Goal: Task Accomplishment & Management: Manage account settings

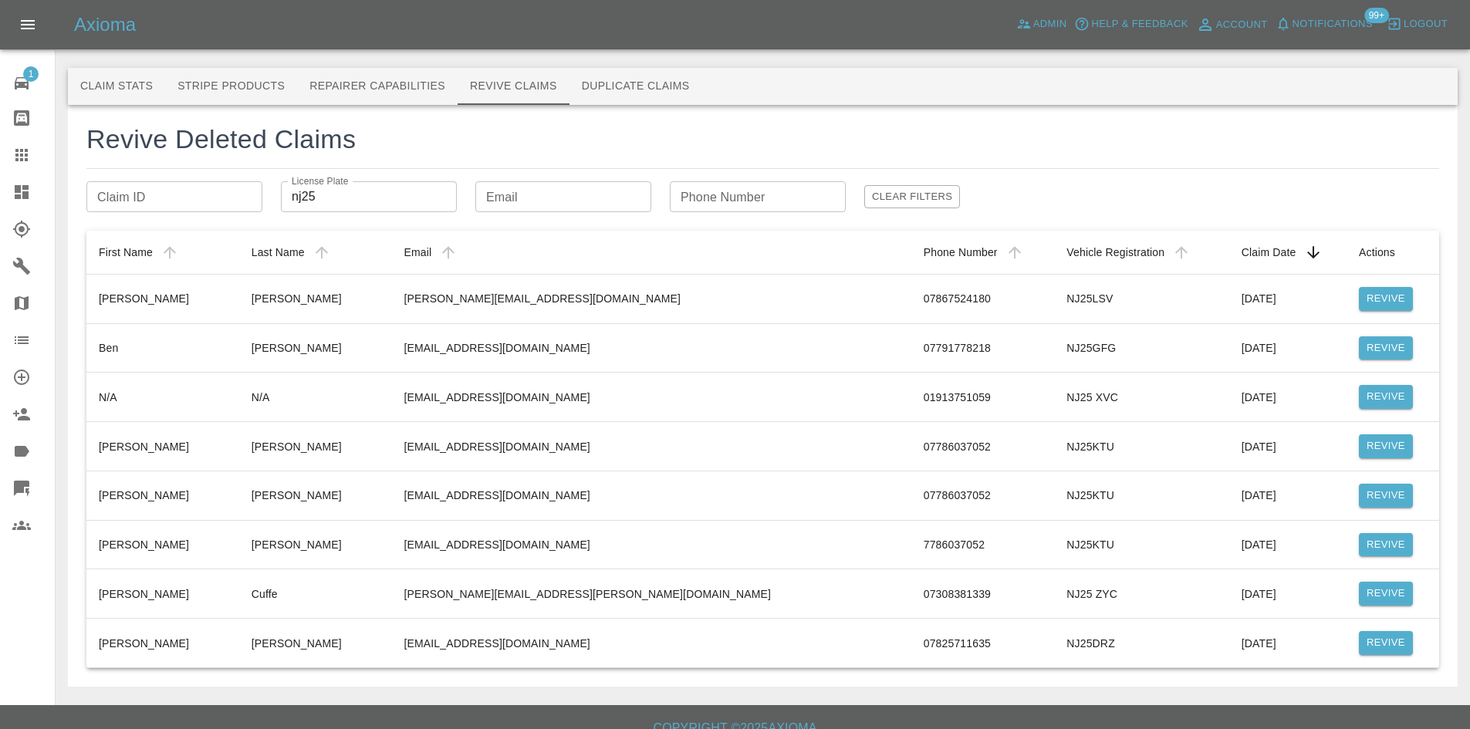
scroll to position [19, 0]
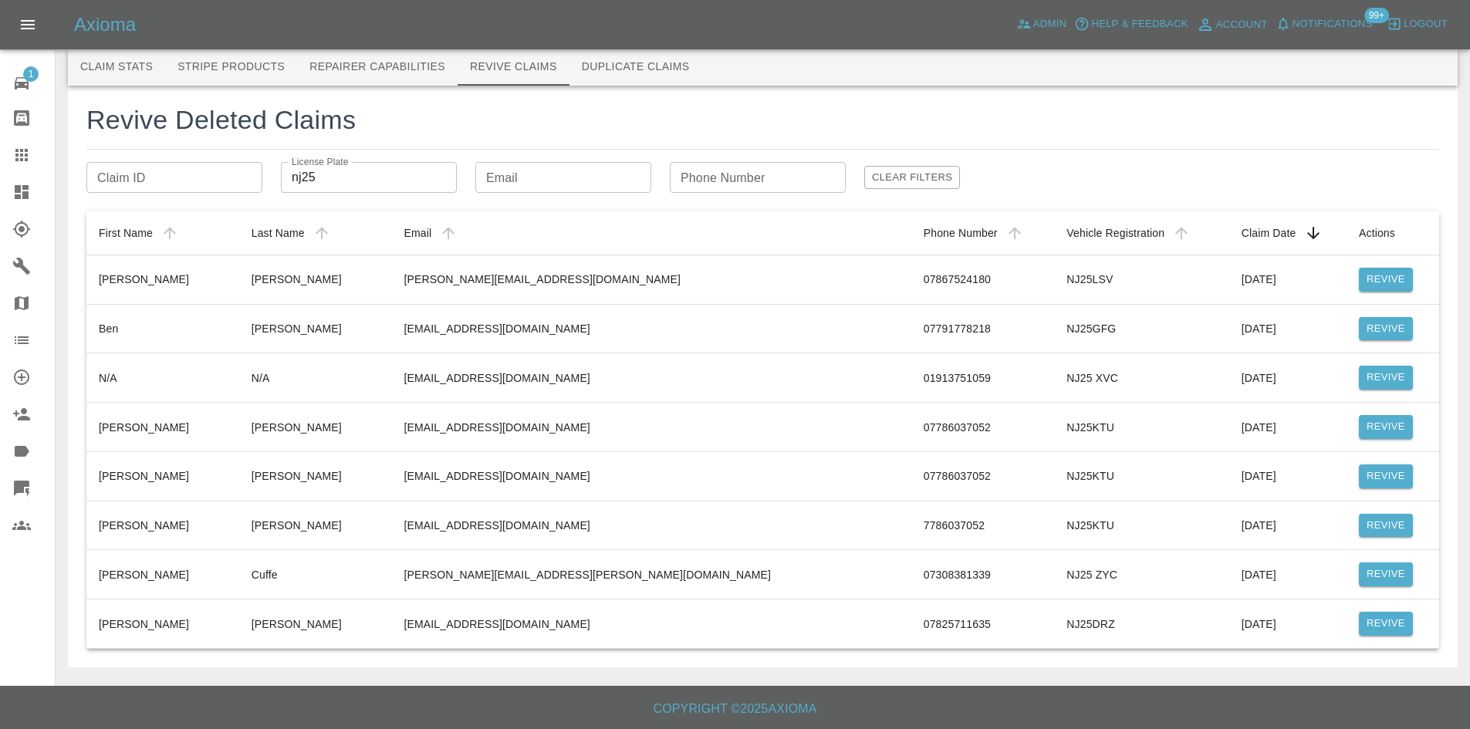
click at [17, 205] on link "Dashboard" at bounding box center [27, 192] width 55 height 37
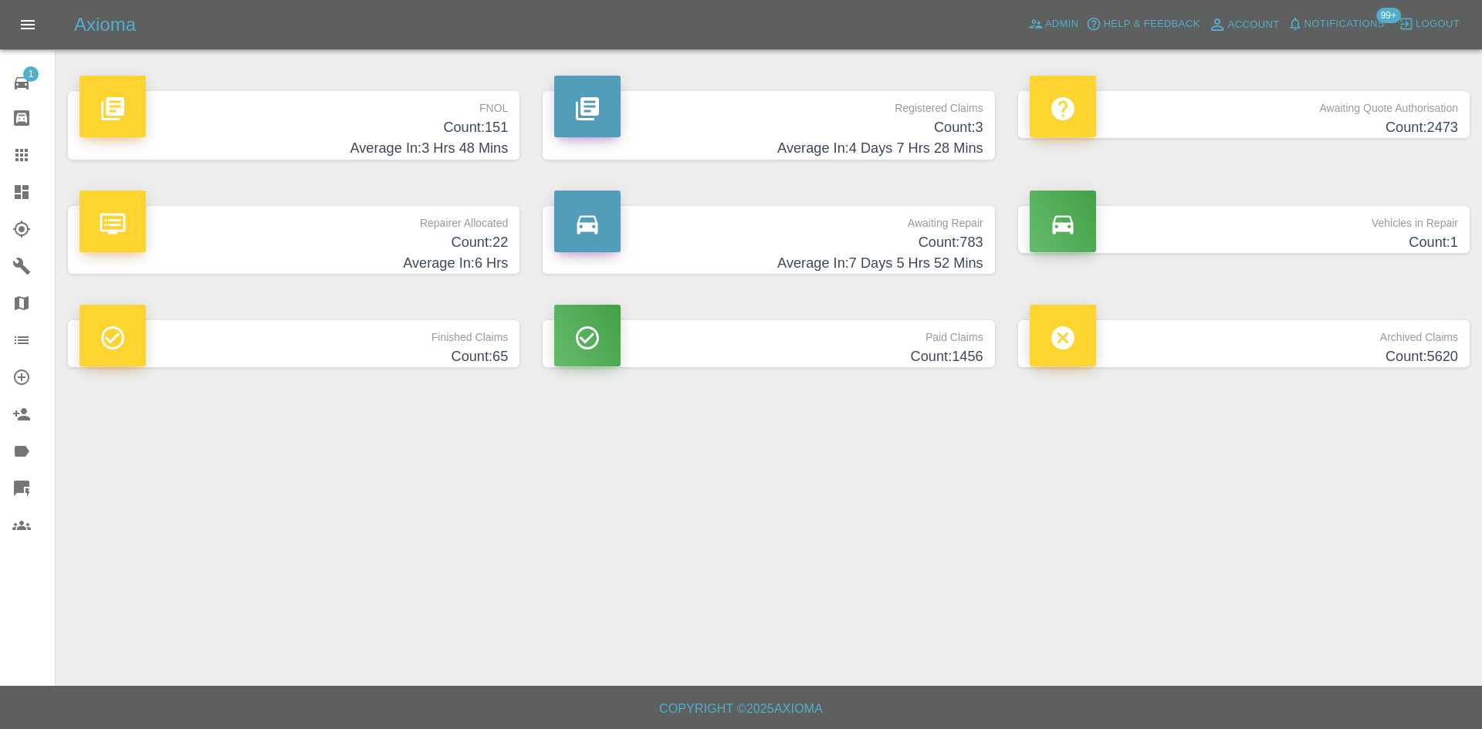
click at [820, 97] on p "Registered Claims" at bounding box center [768, 104] width 428 height 26
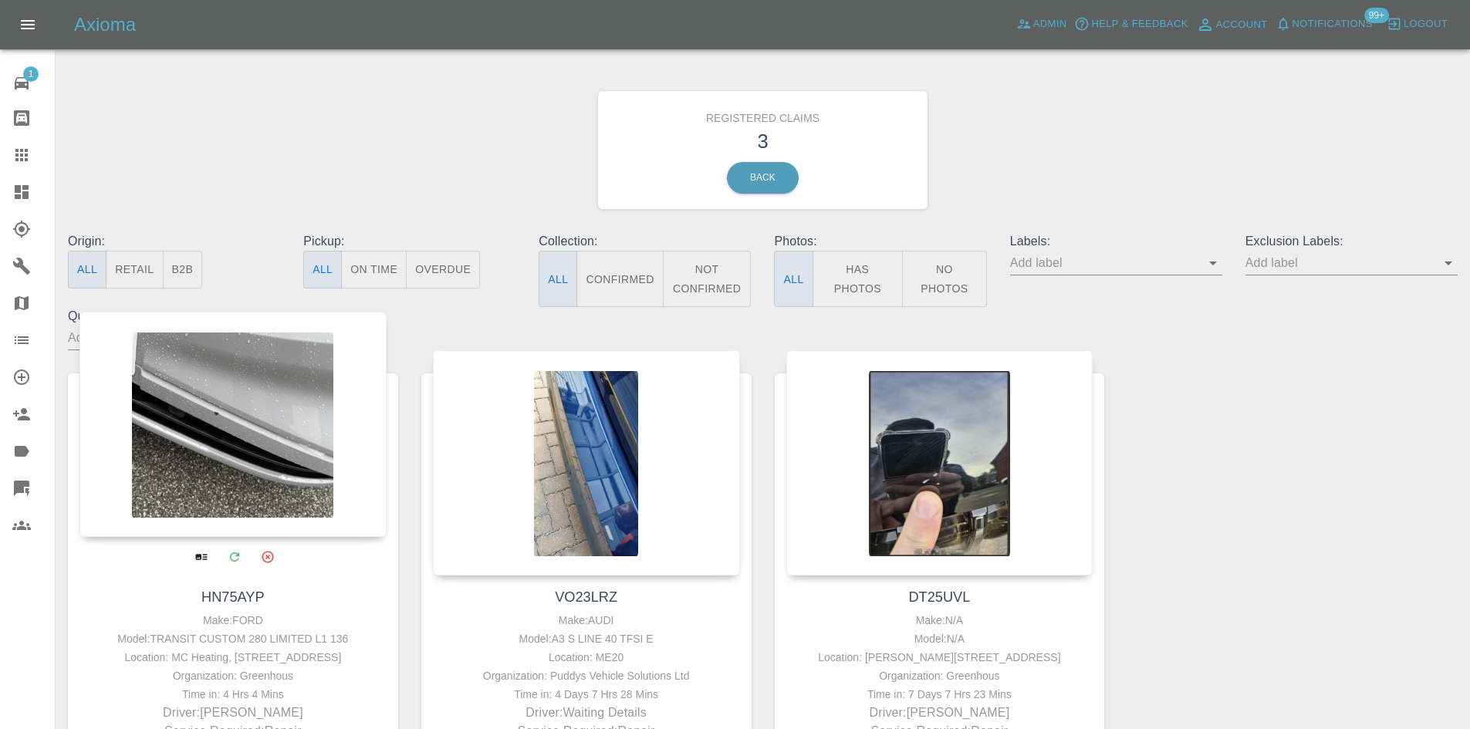
click at [342, 421] on div at bounding box center [232, 424] width 307 height 225
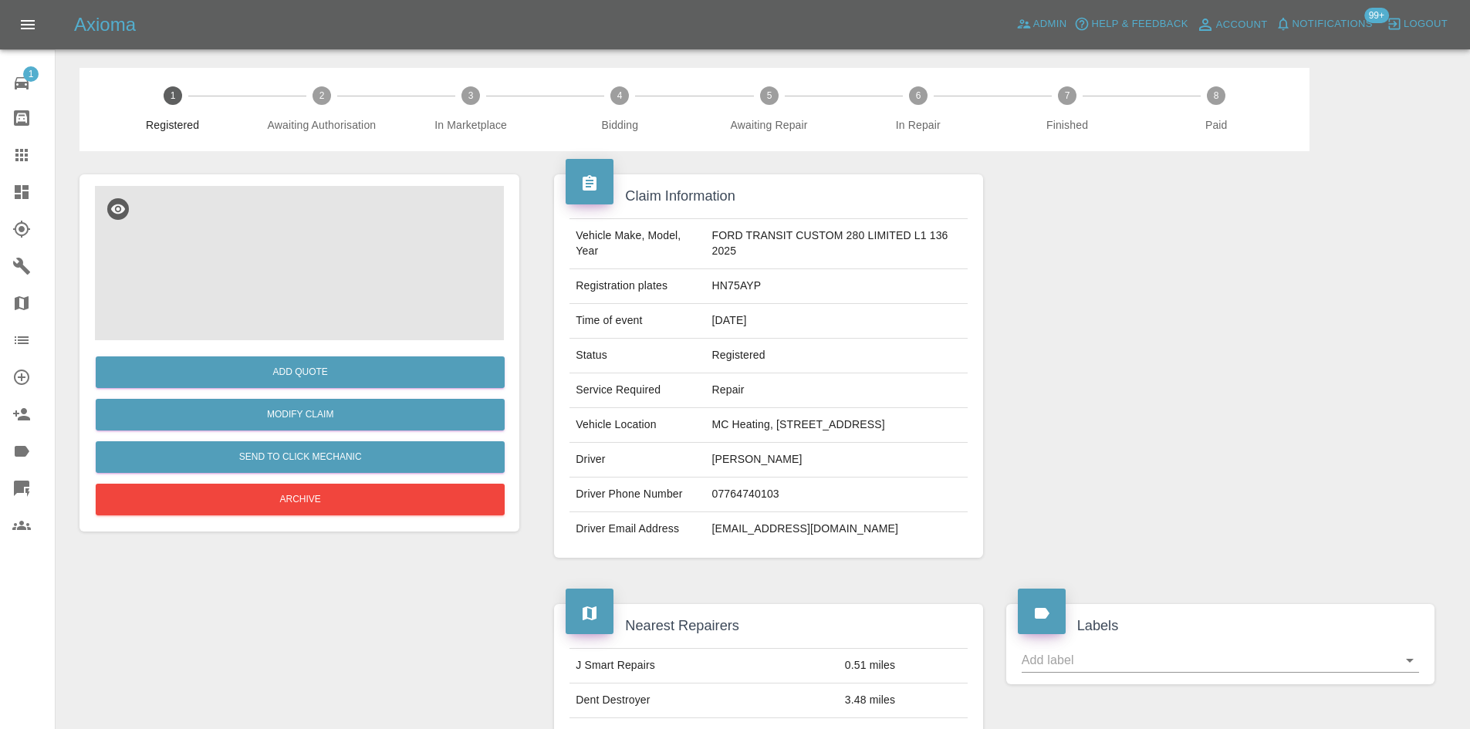
click at [337, 279] on img at bounding box center [299, 263] width 409 height 154
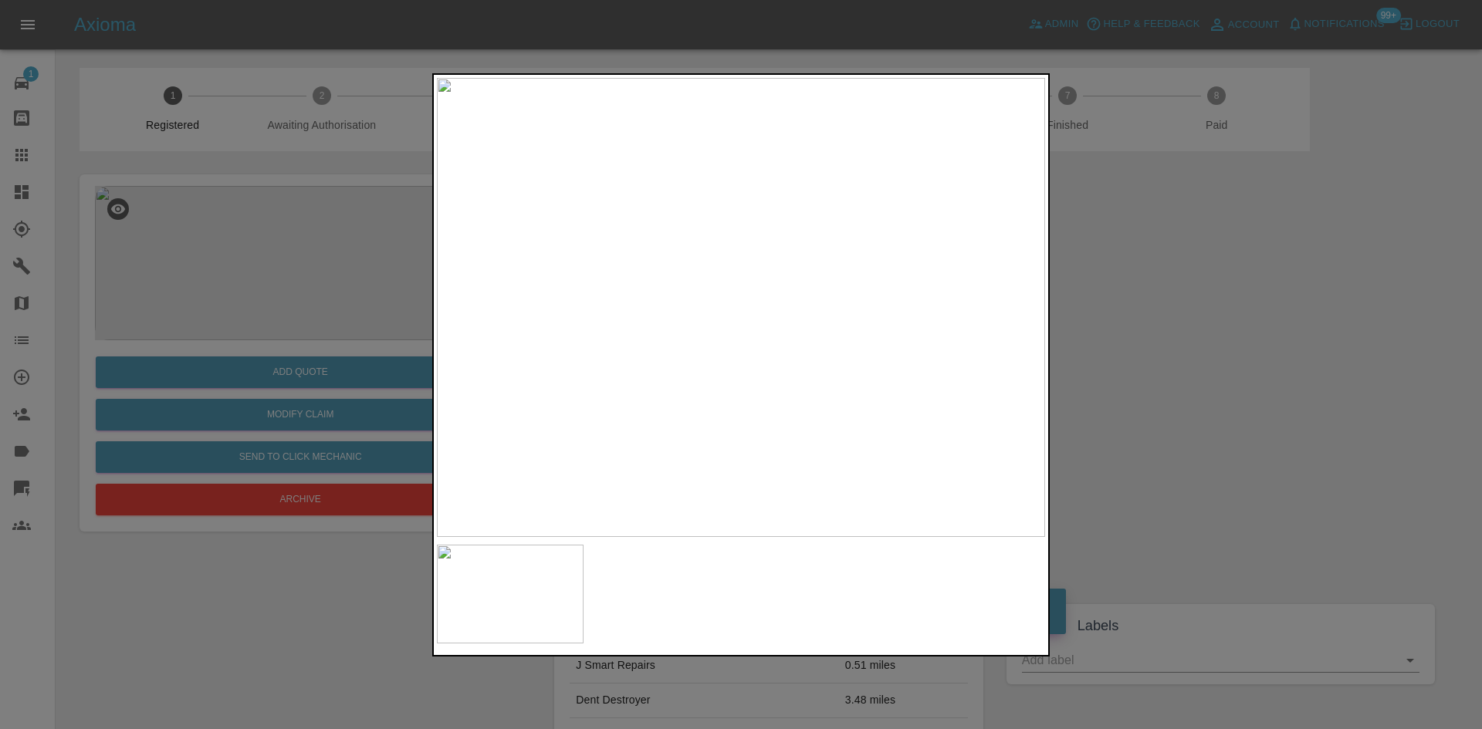
click at [837, 301] on img at bounding box center [741, 307] width 608 height 459
click at [1231, 347] on div at bounding box center [741, 364] width 1482 height 729
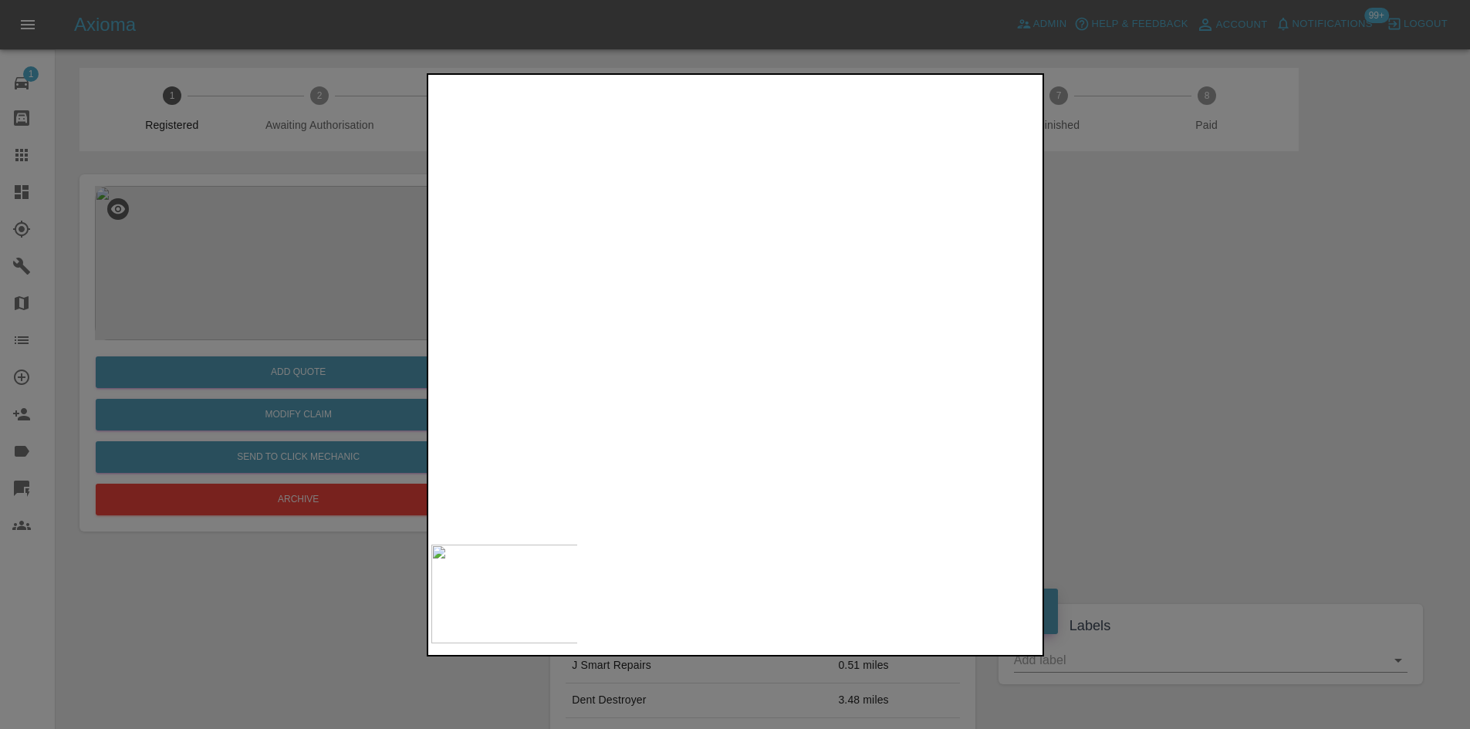
click at [1231, 346] on div at bounding box center [1211, 366] width 448 height 430
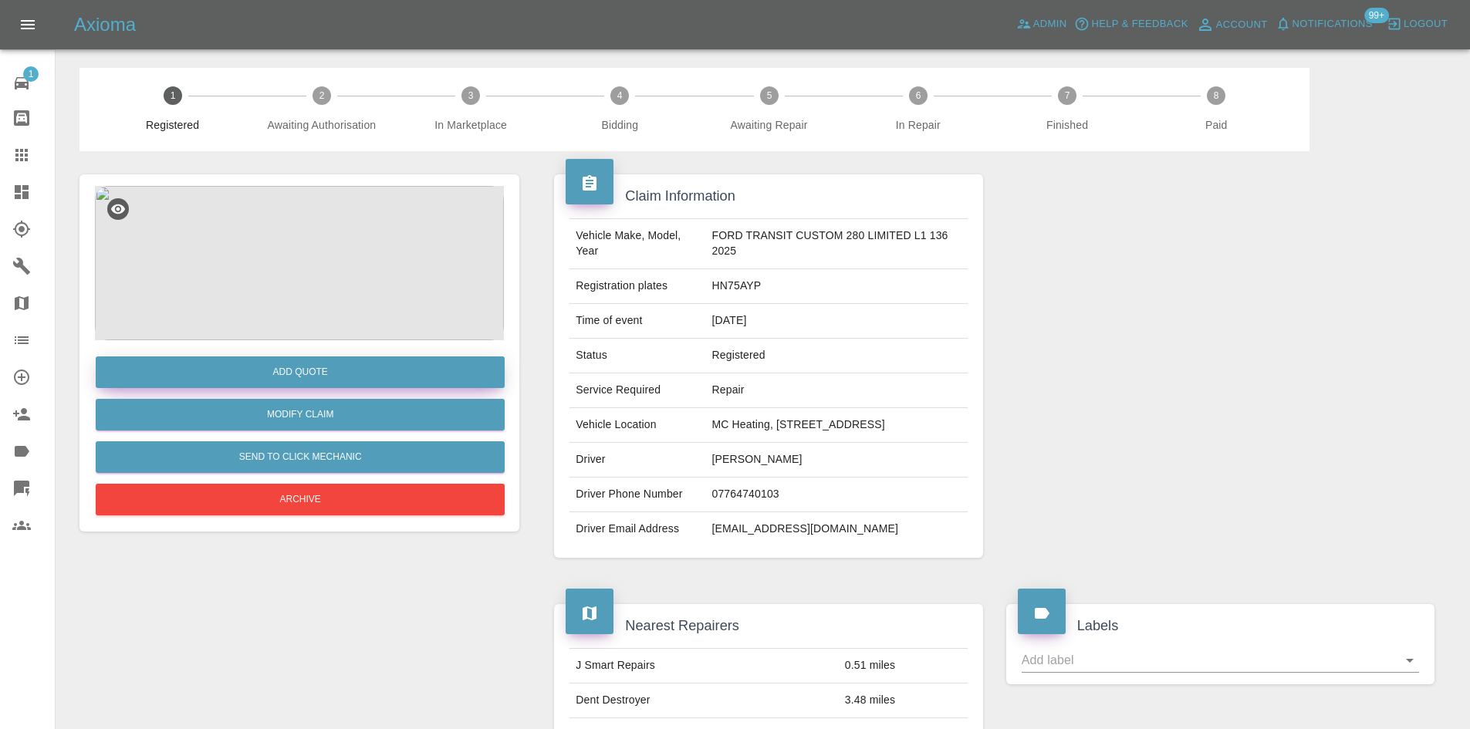
click at [403, 364] on button "Add Quote" at bounding box center [300, 373] width 409 height 32
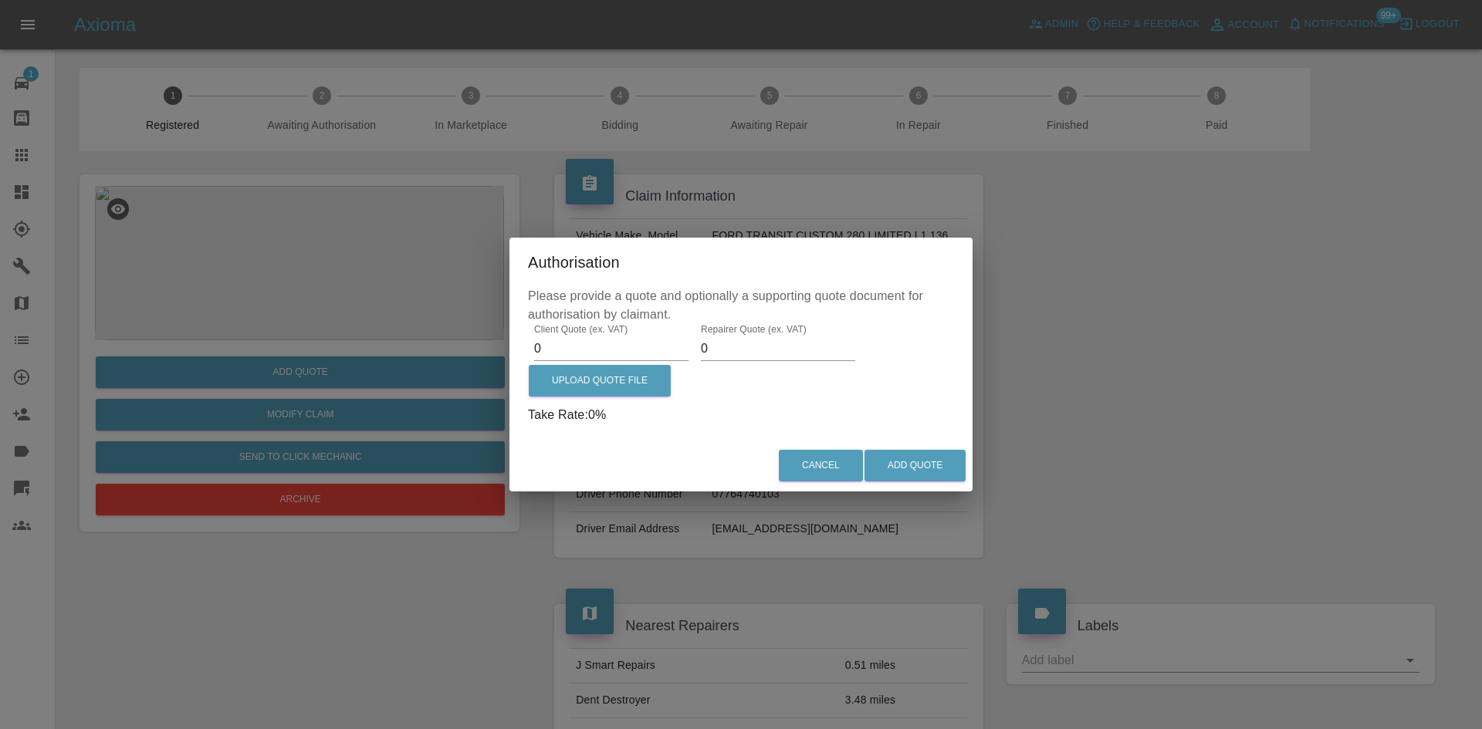
click at [558, 346] on input "0" at bounding box center [611, 349] width 154 height 25
type input "250"
click at [752, 347] on input "0" at bounding box center [778, 349] width 154 height 25
type input "150"
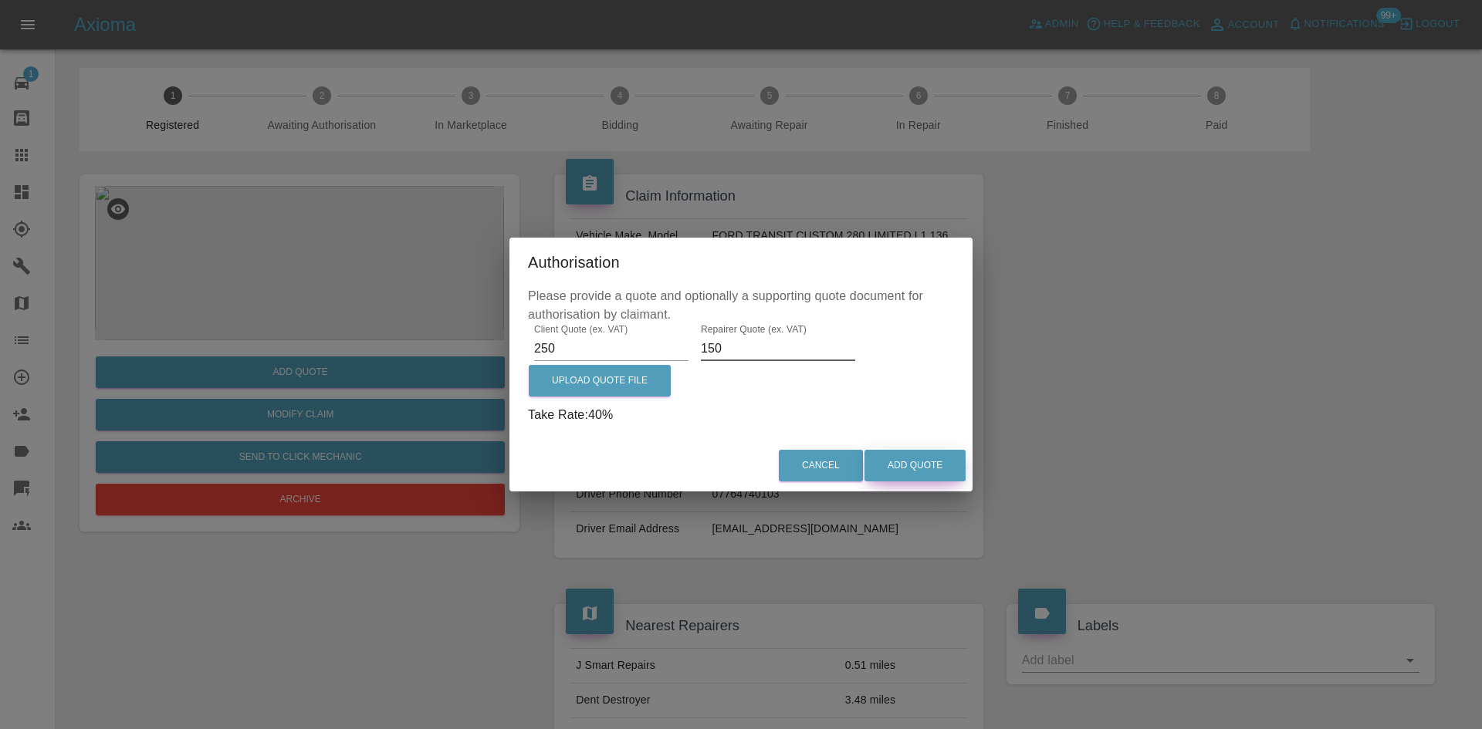
click at [935, 468] on button "Add Quote" at bounding box center [914, 466] width 101 height 32
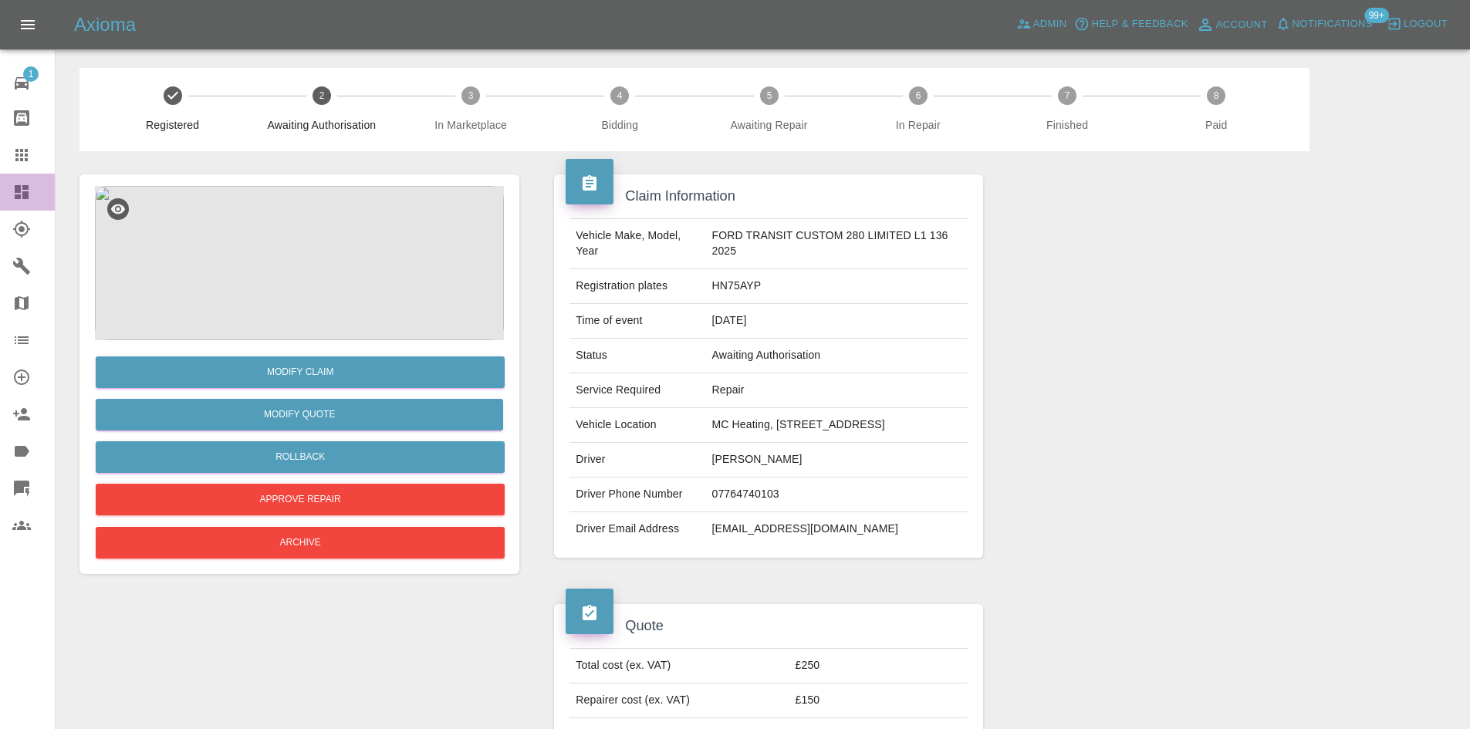
click at [12, 190] on link "Dashboard" at bounding box center [27, 192] width 55 height 37
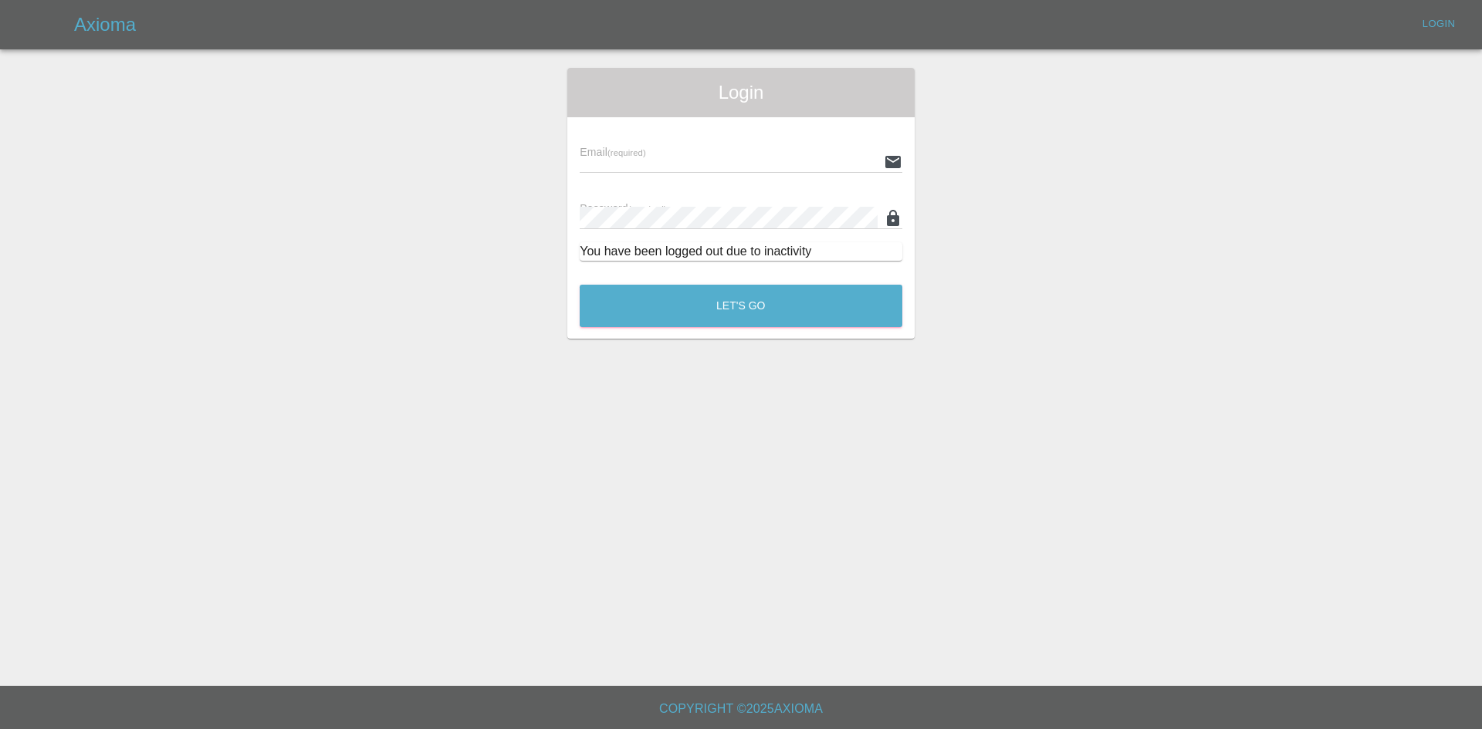
type input "alex.kennett@axioma.co.uk"
click at [722, 293] on button "Let's Go" at bounding box center [741, 306] width 323 height 42
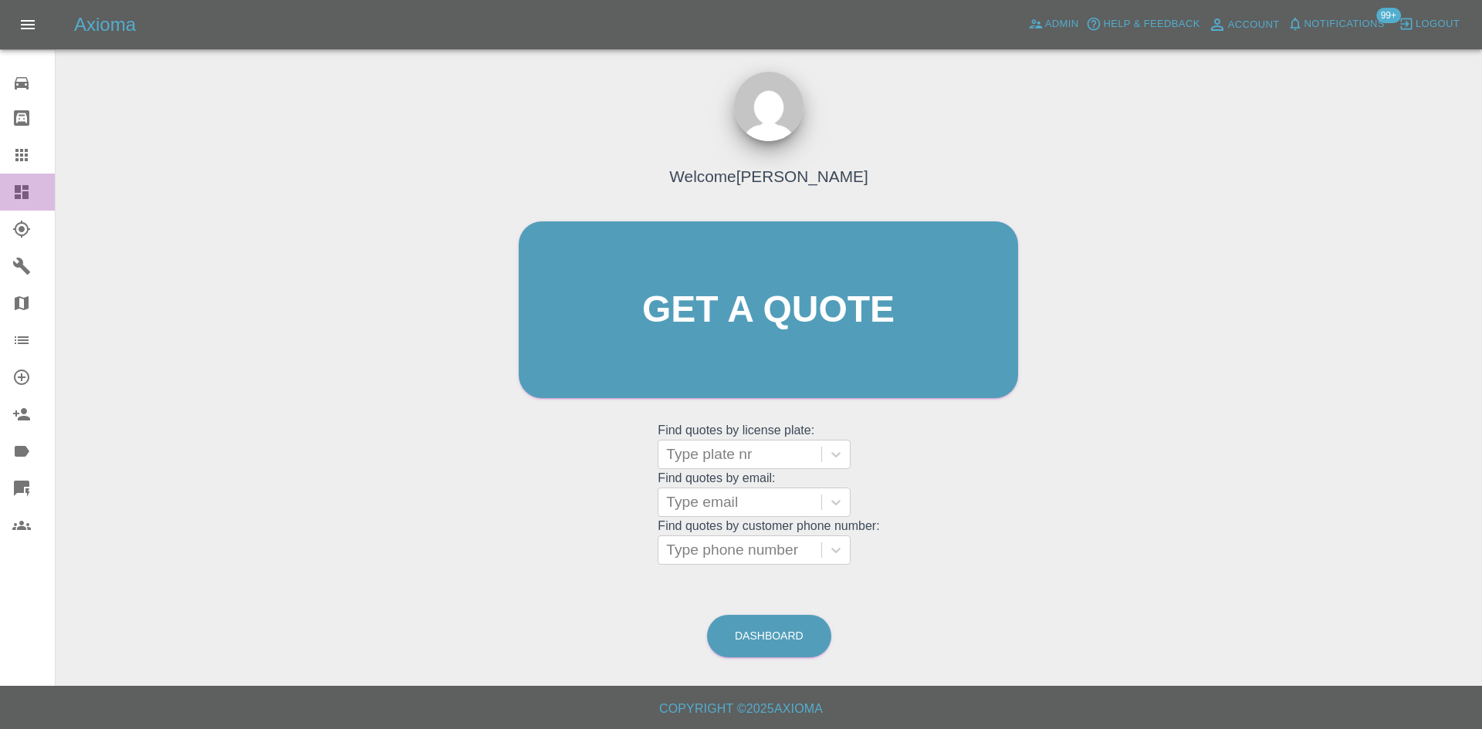
click at [27, 184] on icon at bounding box center [21, 192] width 19 height 19
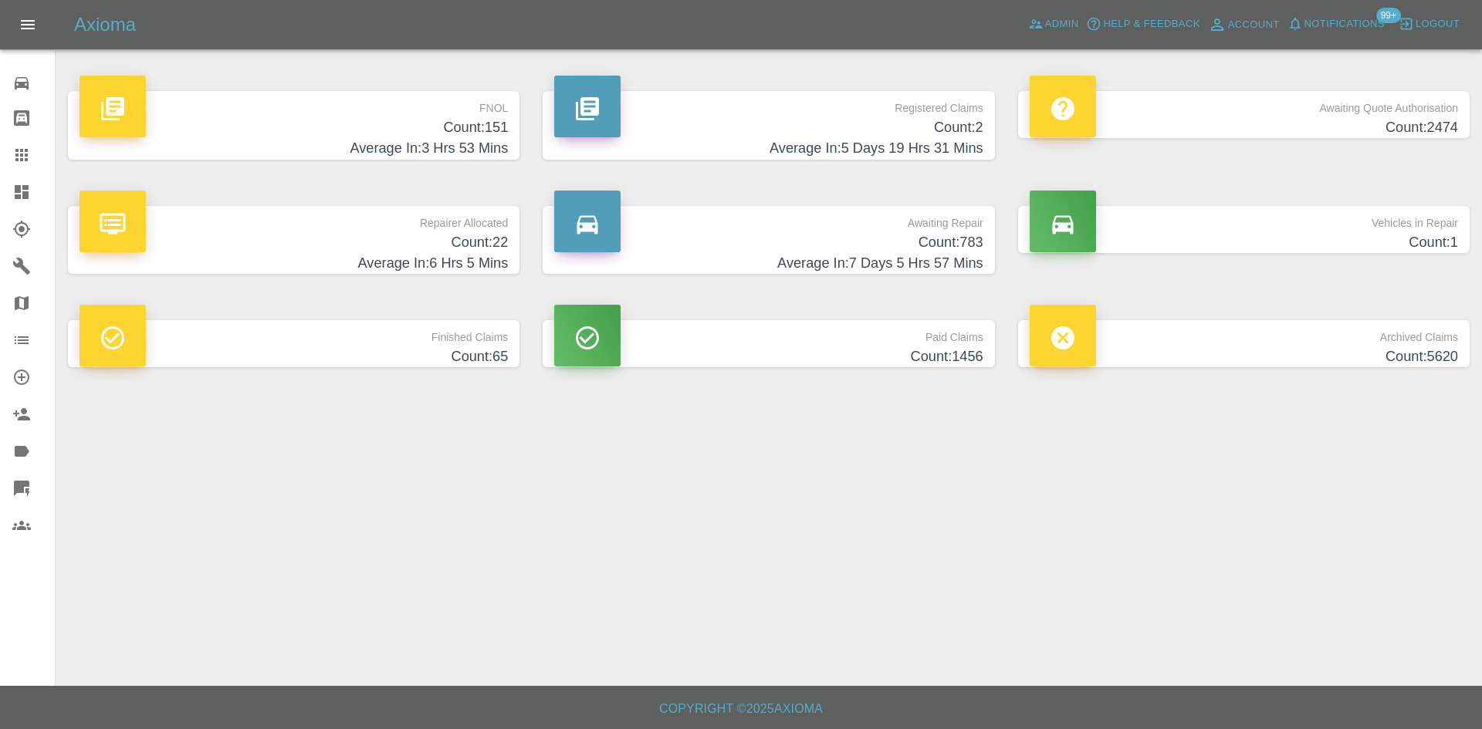
click at [495, 222] on p "Repairer Allocated" at bounding box center [293, 219] width 428 height 26
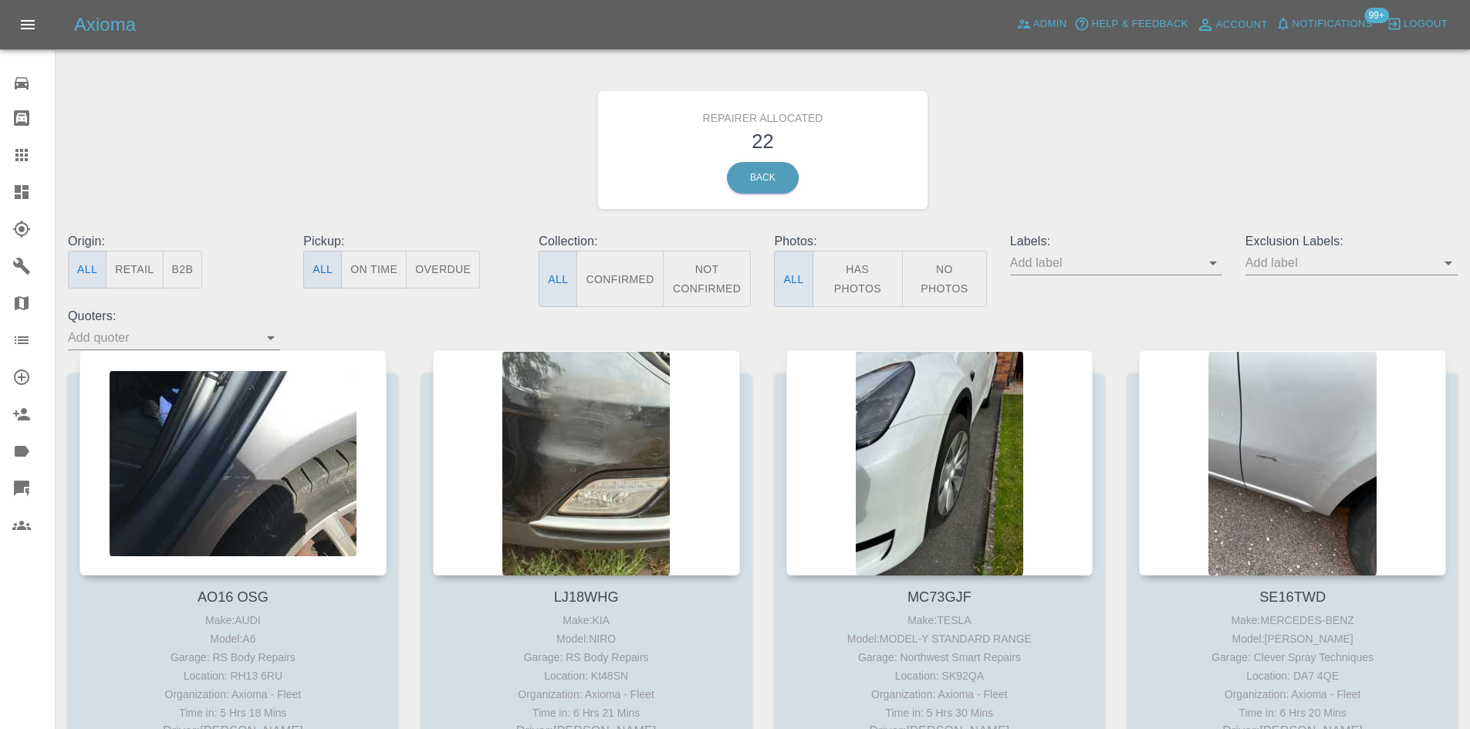
click at [195, 266] on button "B2B" at bounding box center [183, 270] width 40 height 38
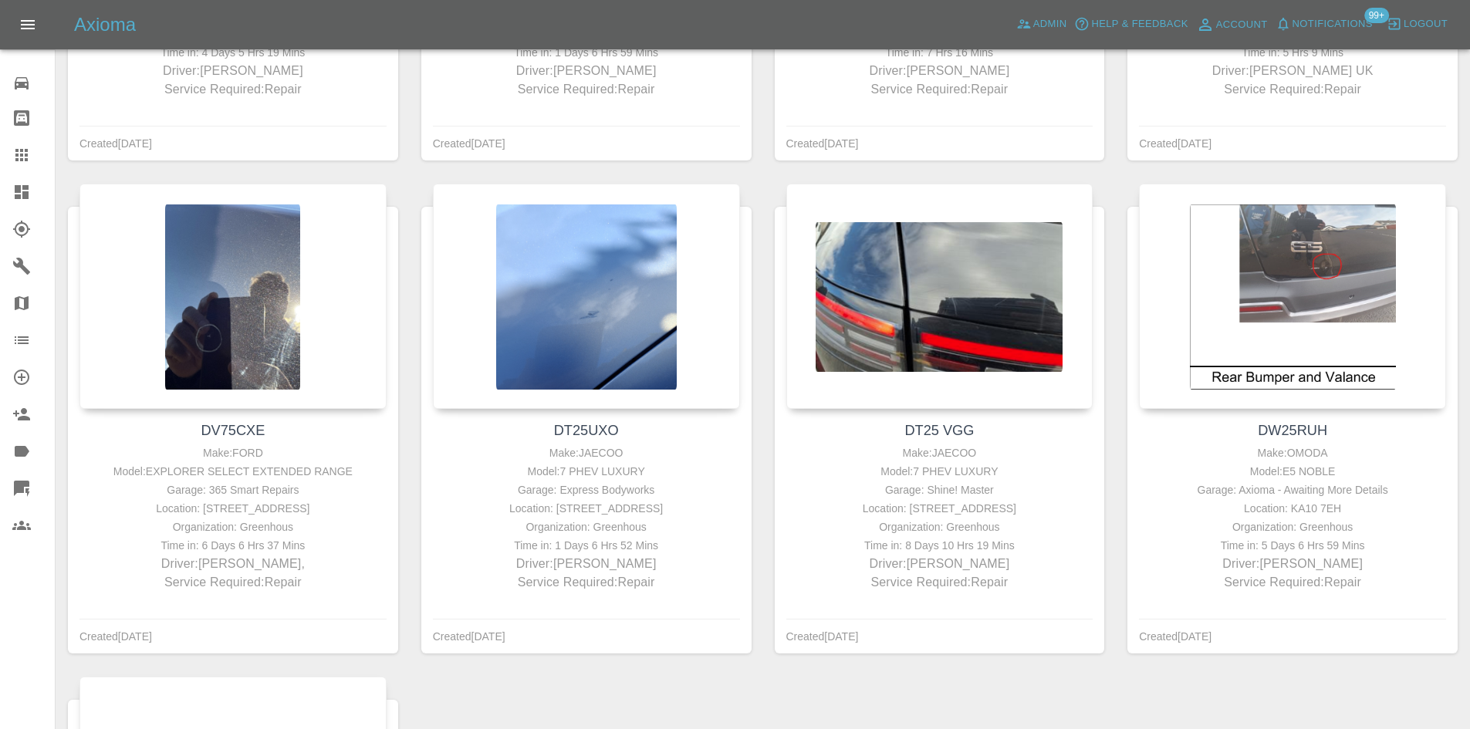
scroll to position [613, 0]
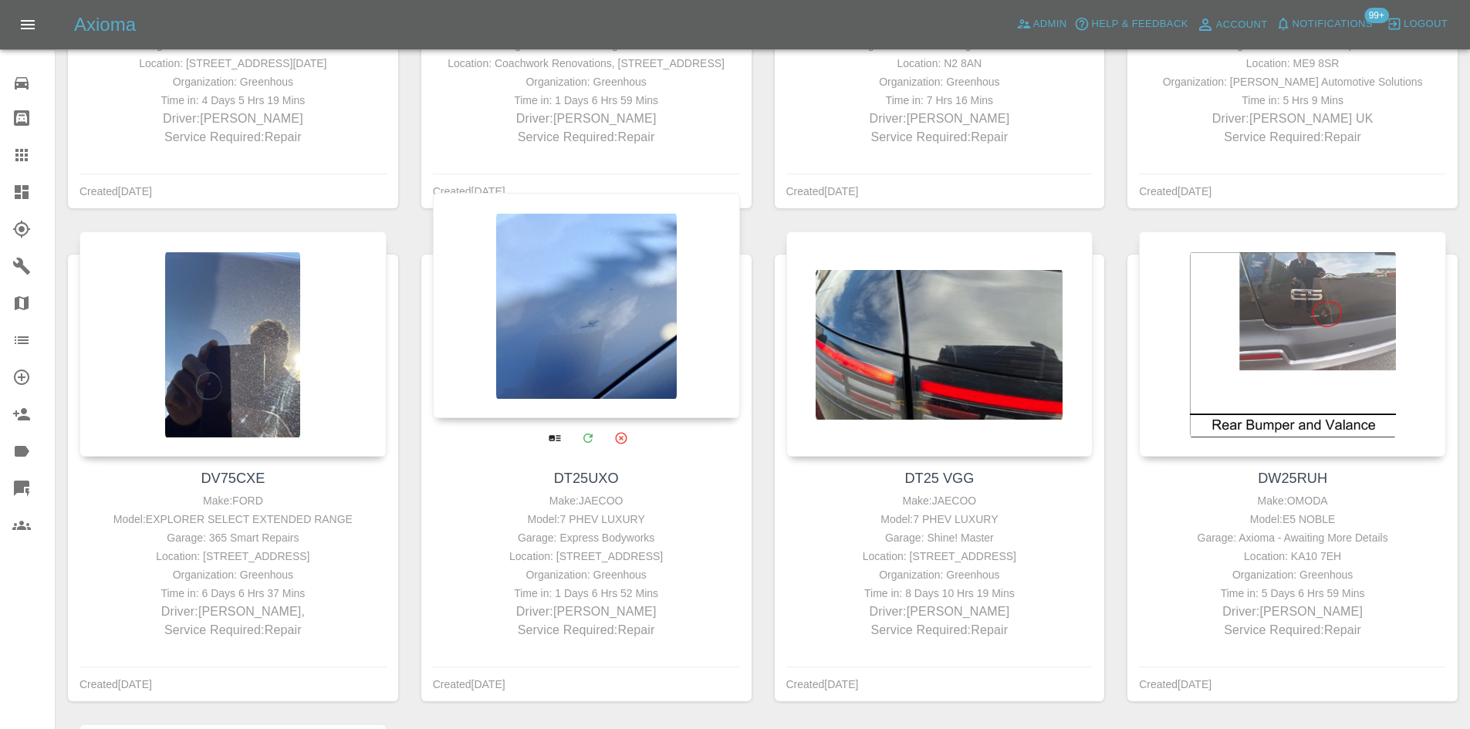
click at [553, 353] on div at bounding box center [586, 305] width 307 height 225
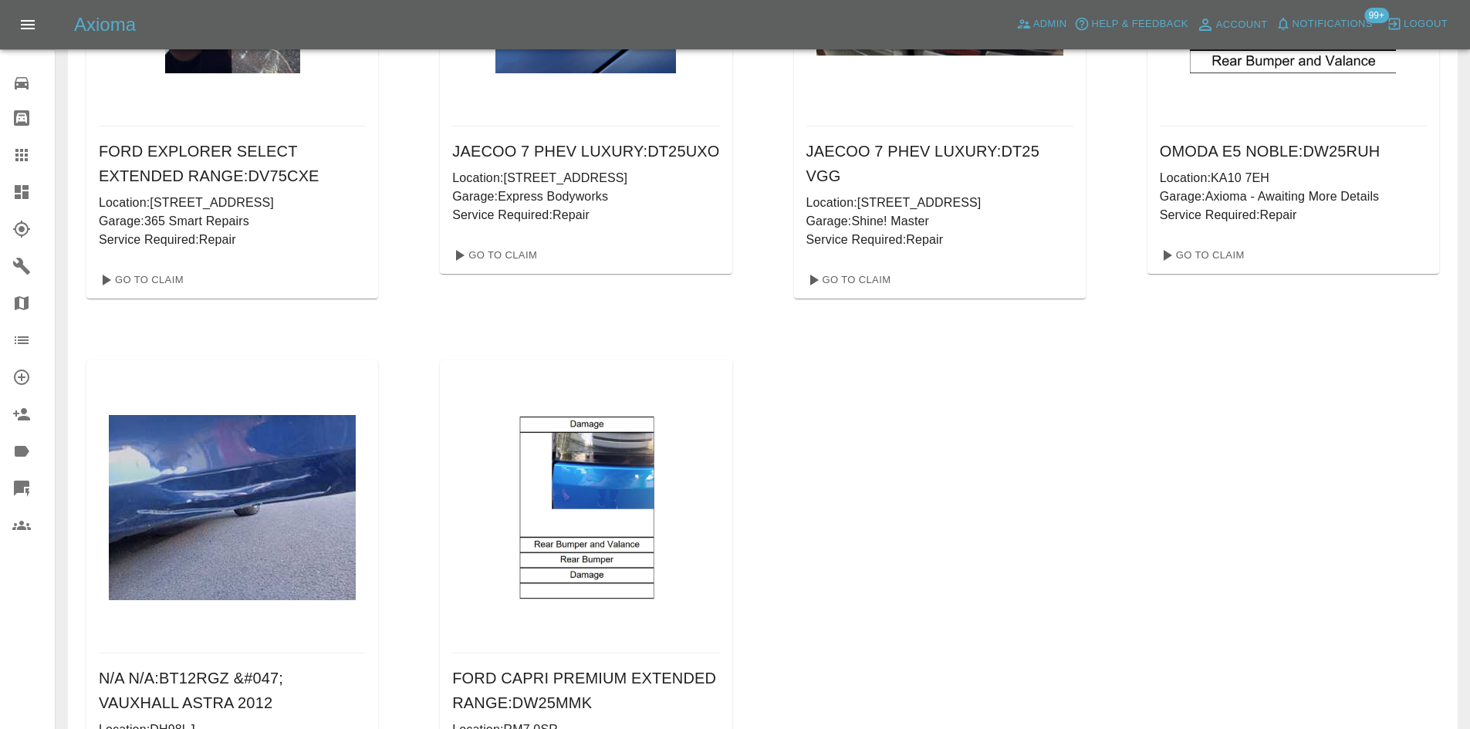
scroll to position [2403, 0]
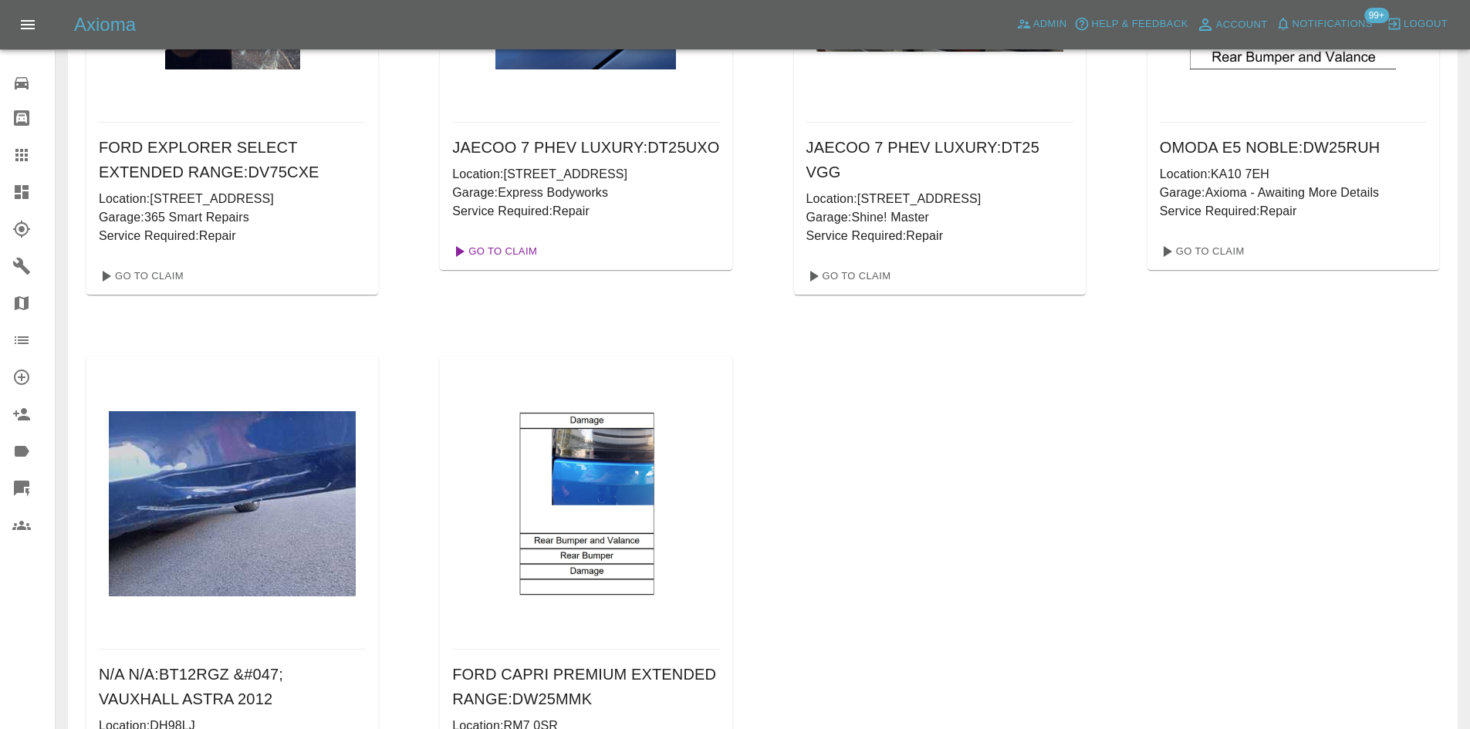
click at [518, 264] on link "Go To Claim" at bounding box center [493, 251] width 95 height 25
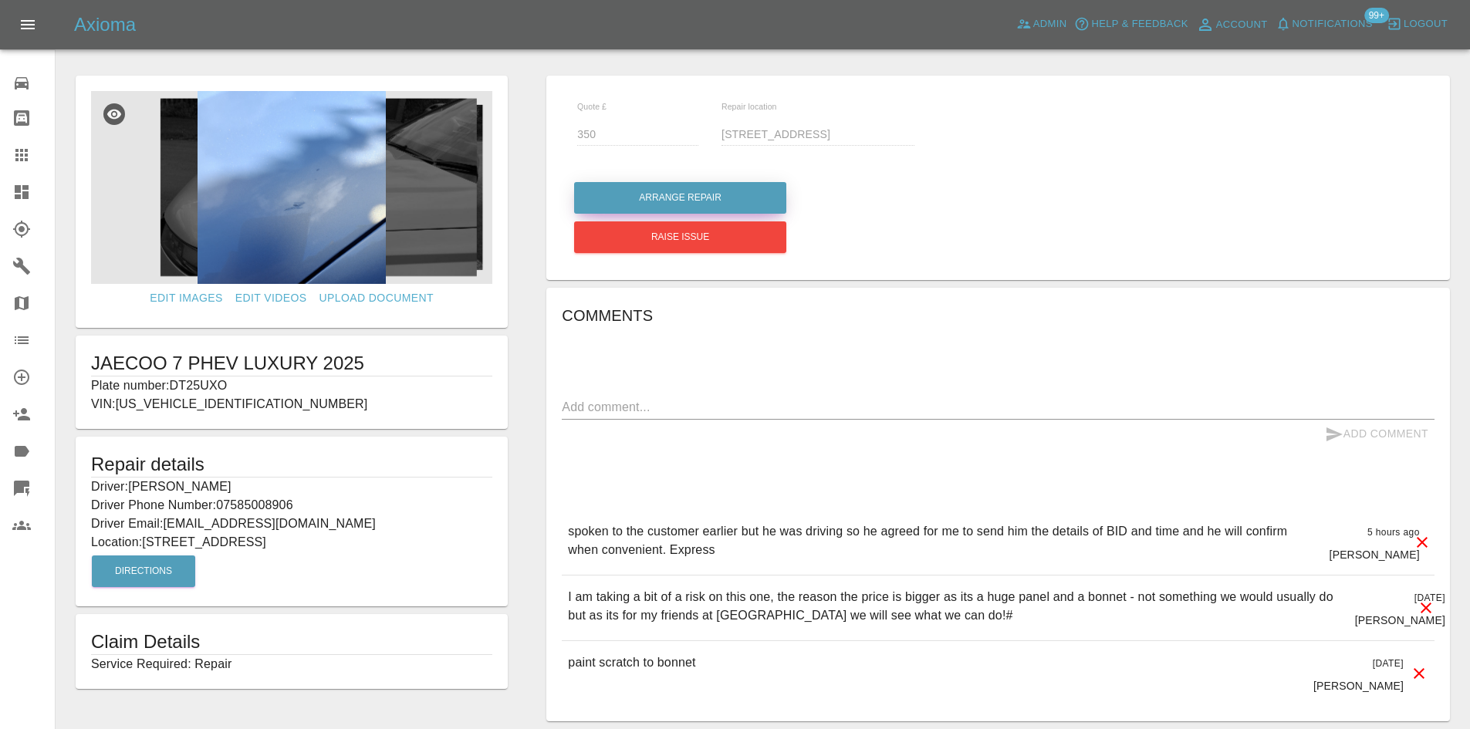
click at [675, 193] on button "Arrange Repair" at bounding box center [680, 198] width 212 height 32
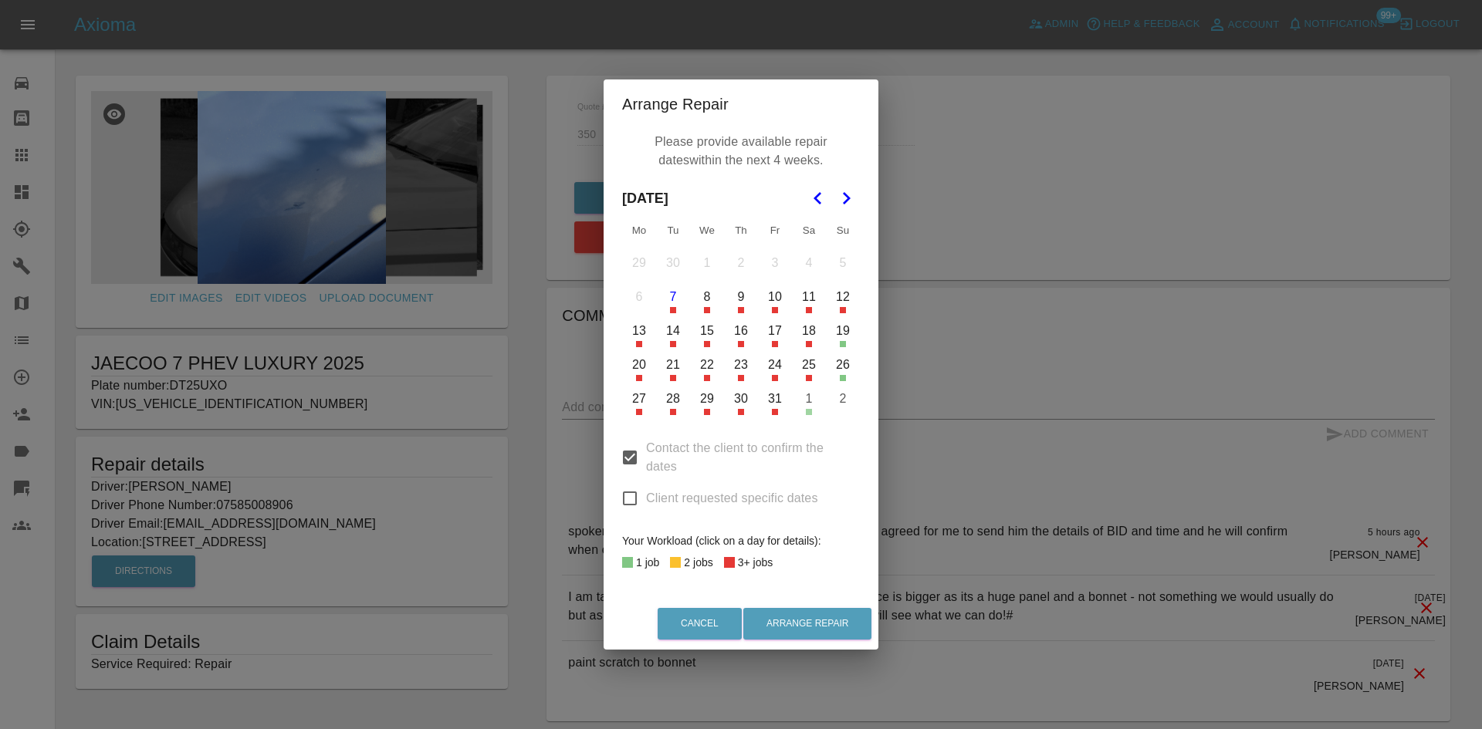
click at [844, 202] on polygon "Go to the Next Month" at bounding box center [847, 198] width 8 height 12
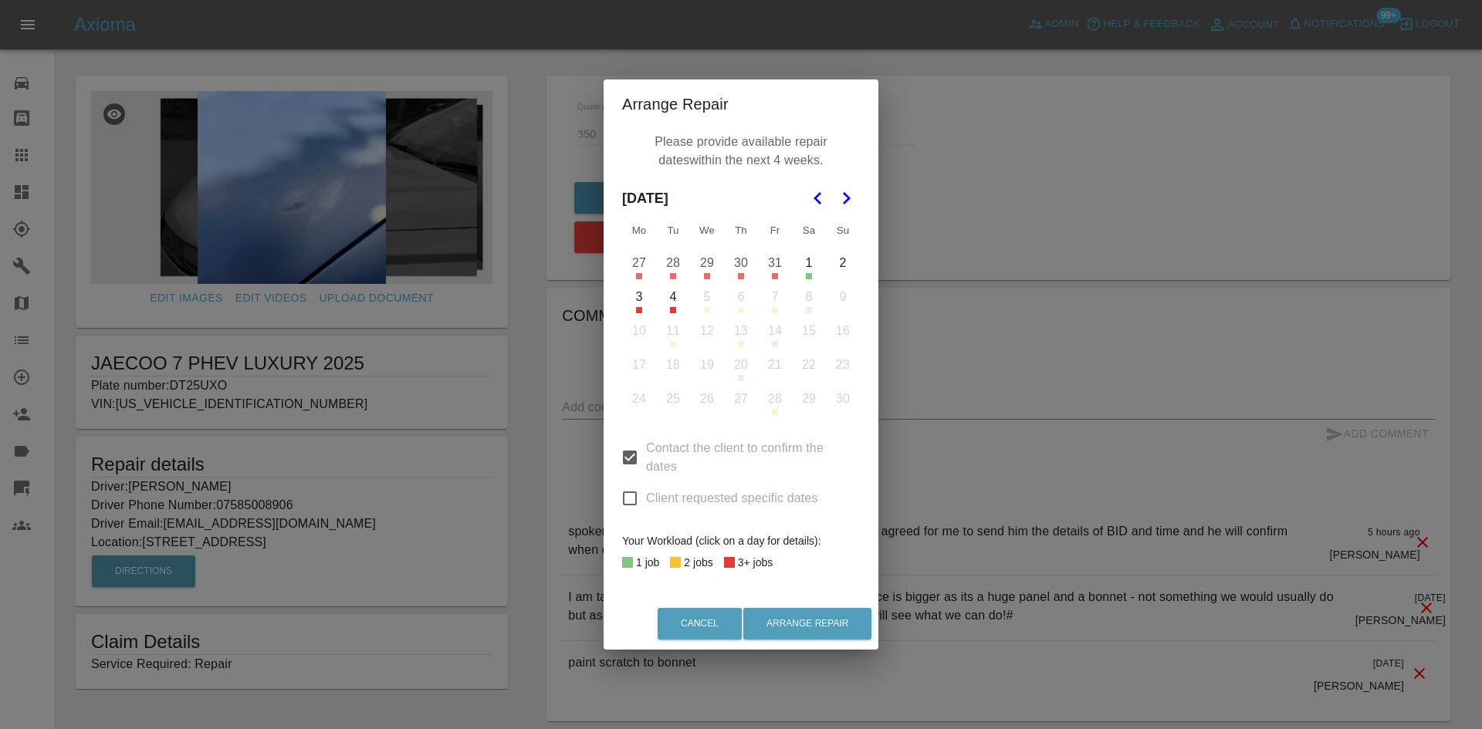
click at [649, 303] on button "3" at bounding box center [639, 297] width 32 height 32
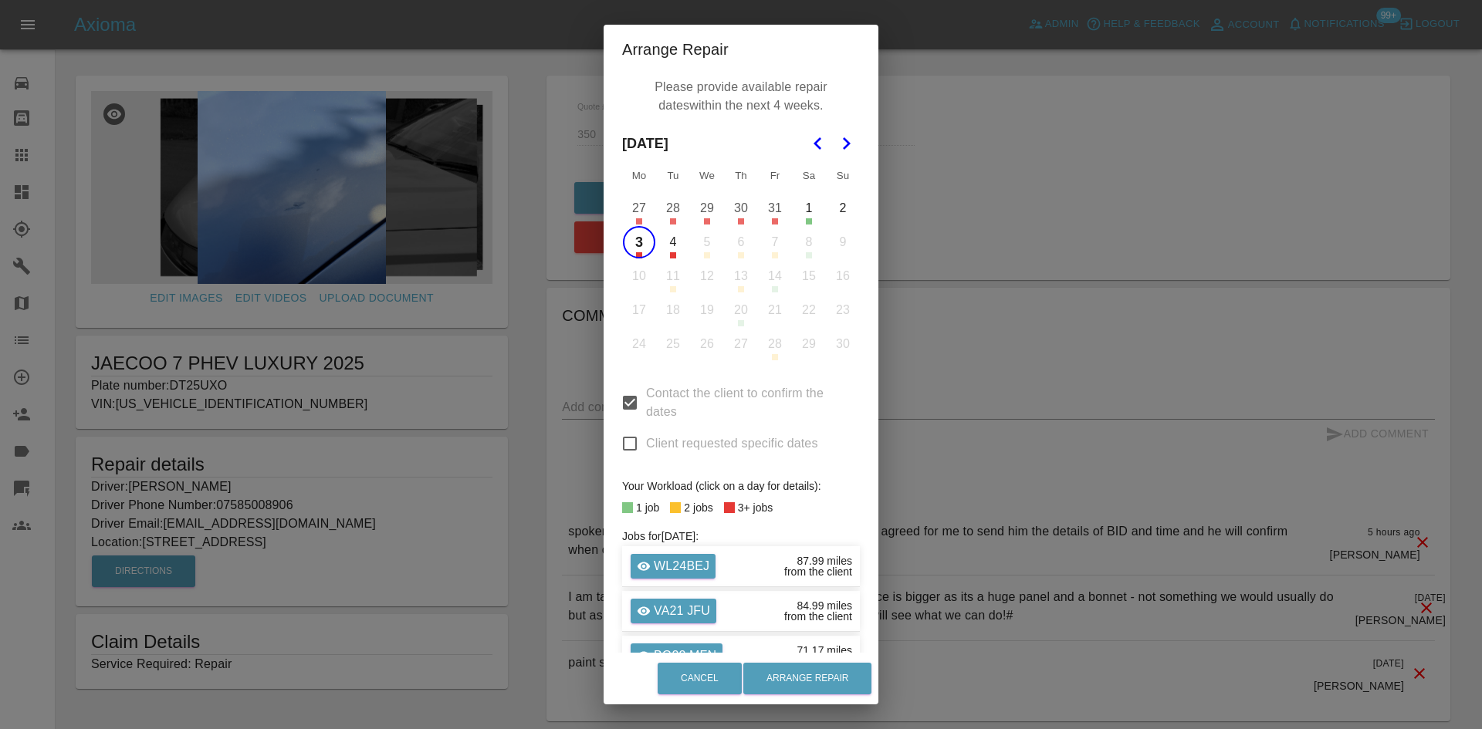
click at [623, 411] on input "Contact the client to confirm the dates" at bounding box center [630, 403] width 32 height 32
checkbox input "false"
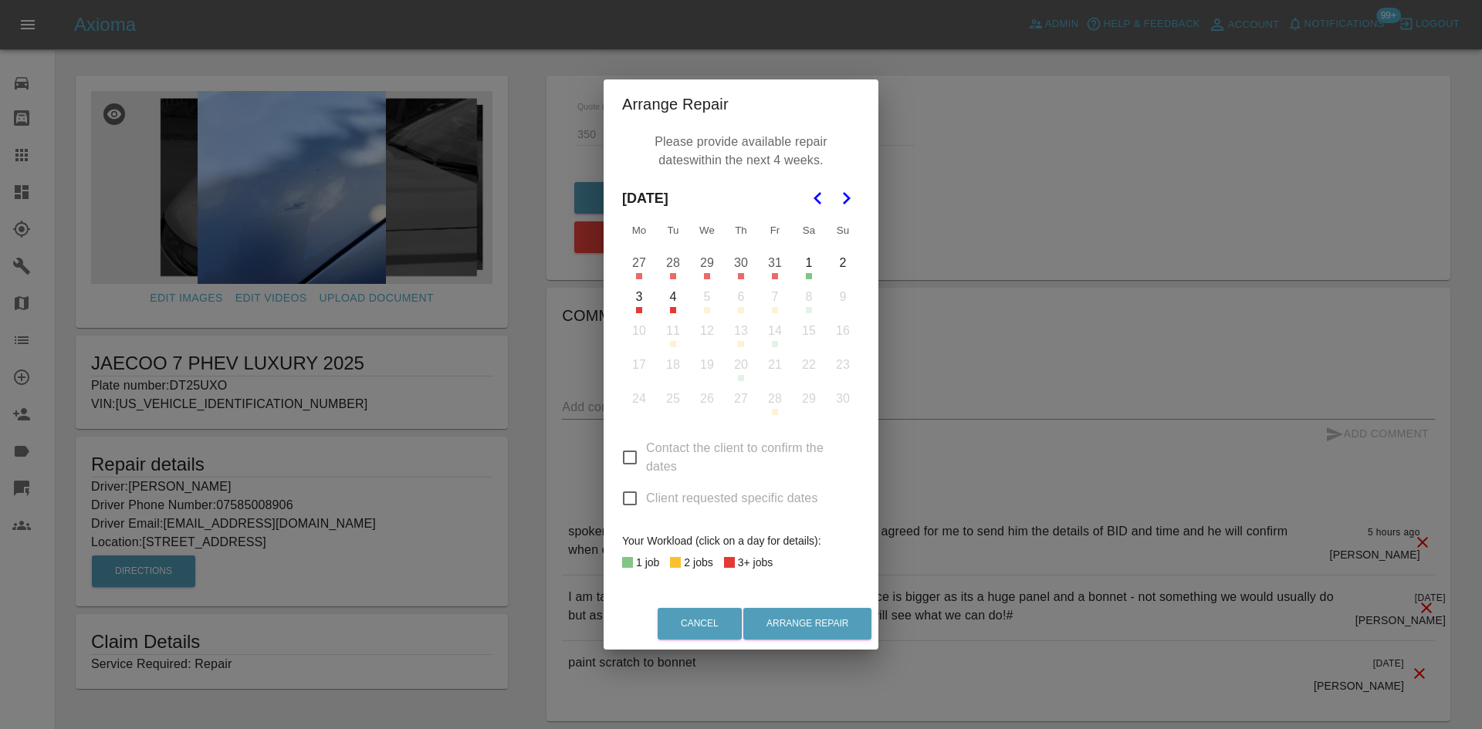
click at [638, 291] on button "3" at bounding box center [639, 297] width 32 height 32
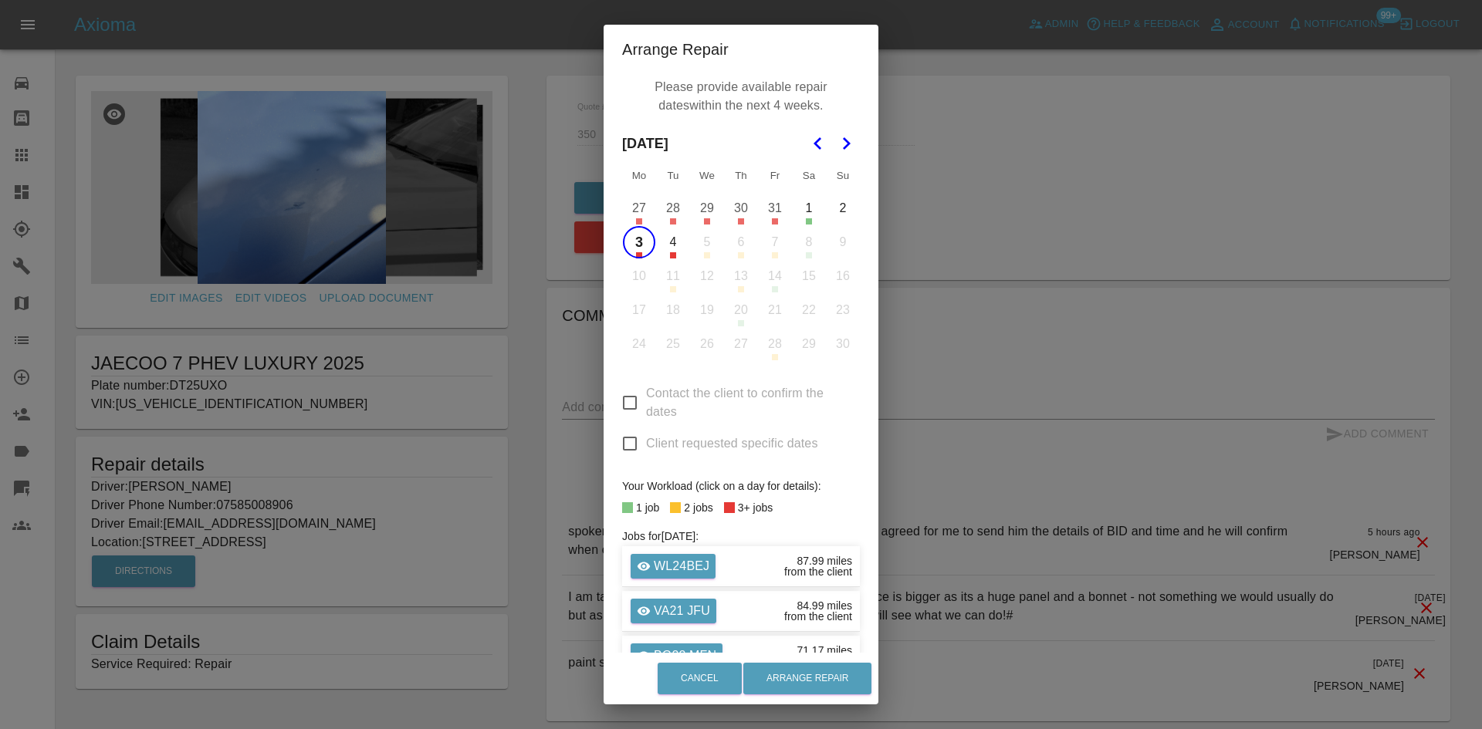
click at [627, 451] on input "Client requested specific dates" at bounding box center [630, 444] width 32 height 32
checkbox input "true"
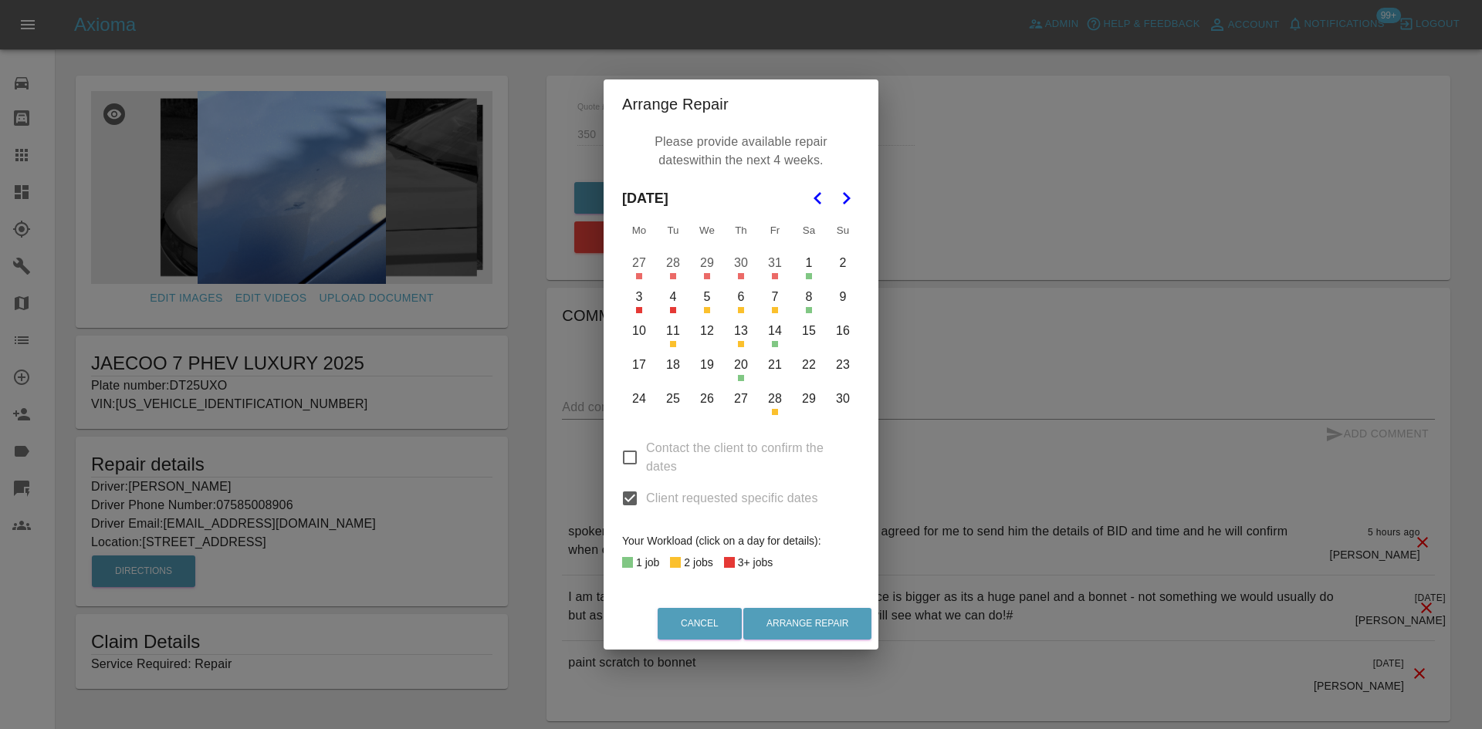
click at [646, 303] on button "3" at bounding box center [639, 297] width 32 height 32
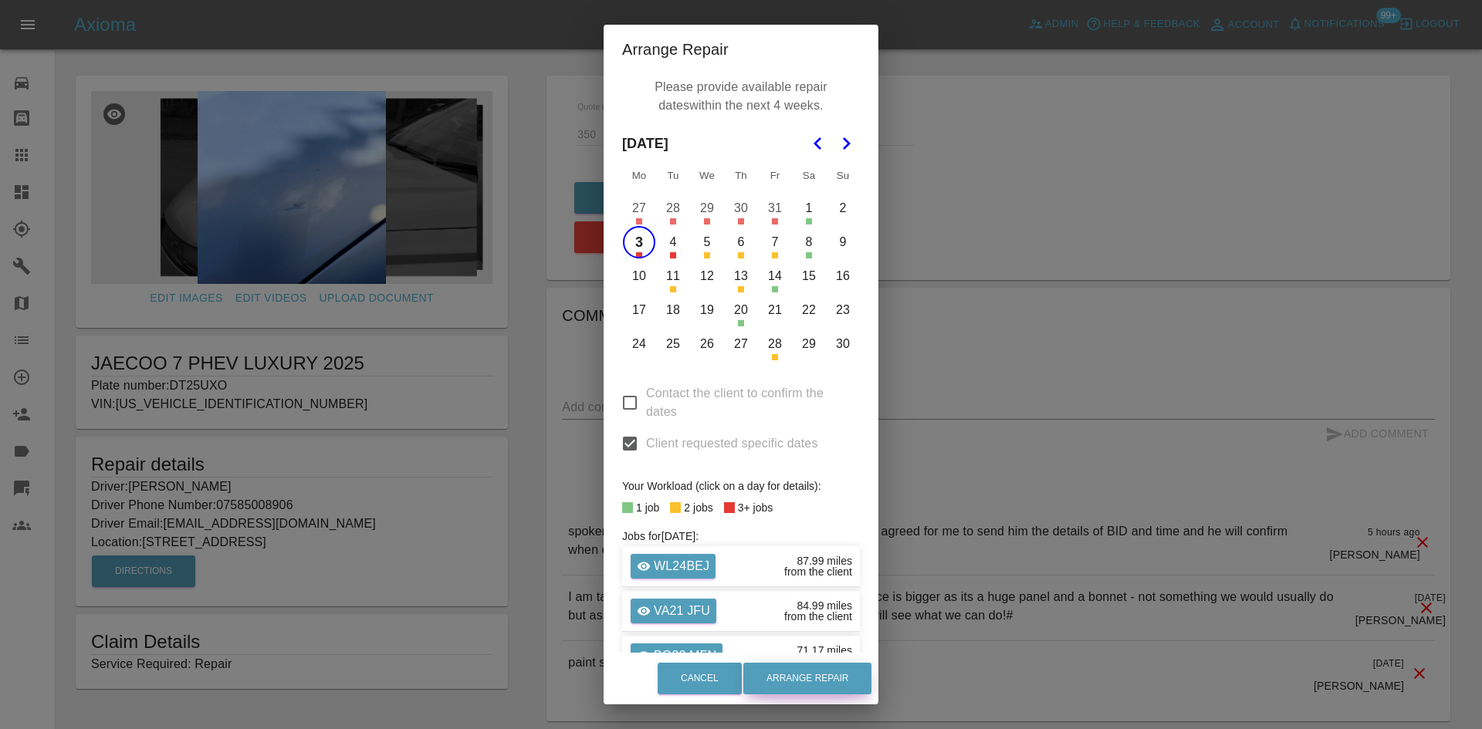
click at [824, 682] on button "Arrange Repair" at bounding box center [807, 679] width 128 height 32
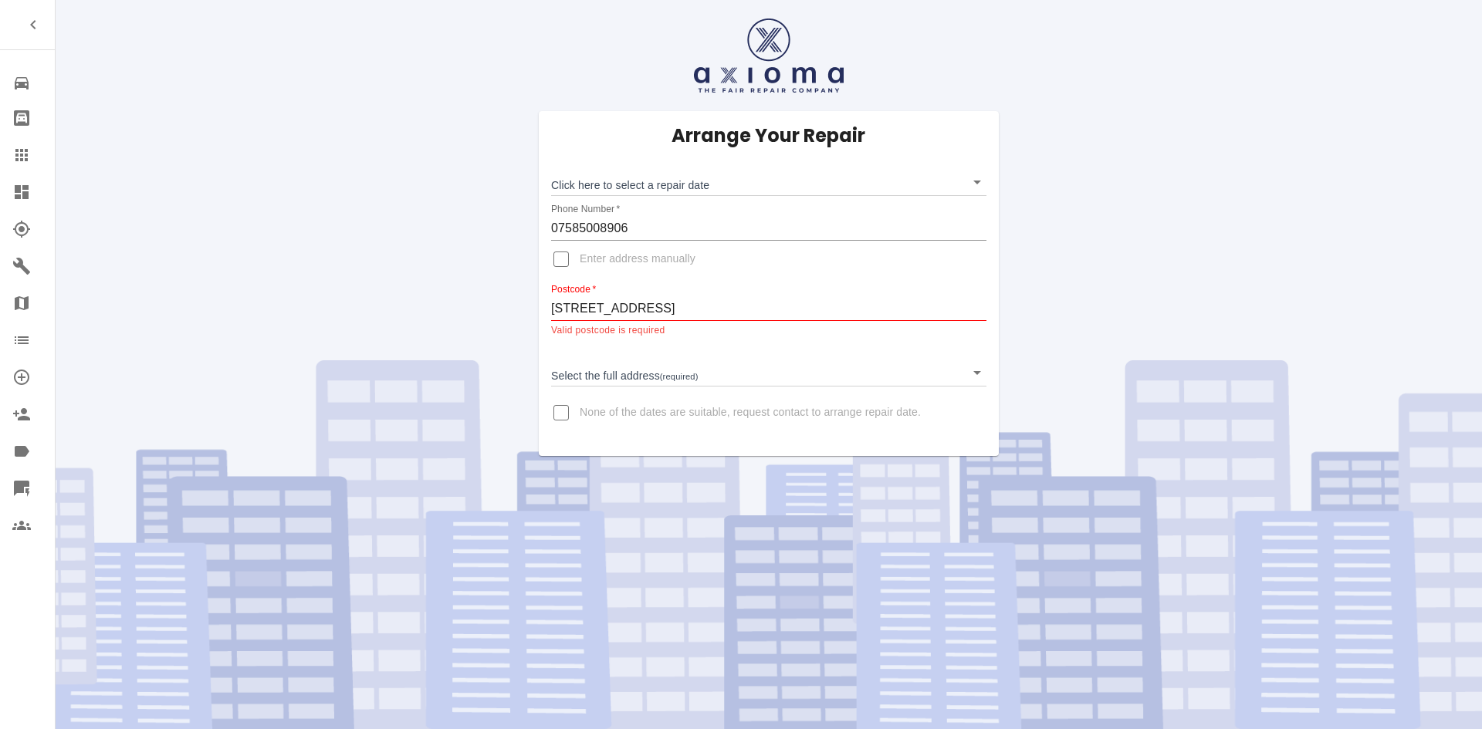
click at [624, 184] on body "Repair home Bodyshop home Claims Dashboard Explorer Garages Map Organization Cr…" at bounding box center [741, 364] width 1482 height 729
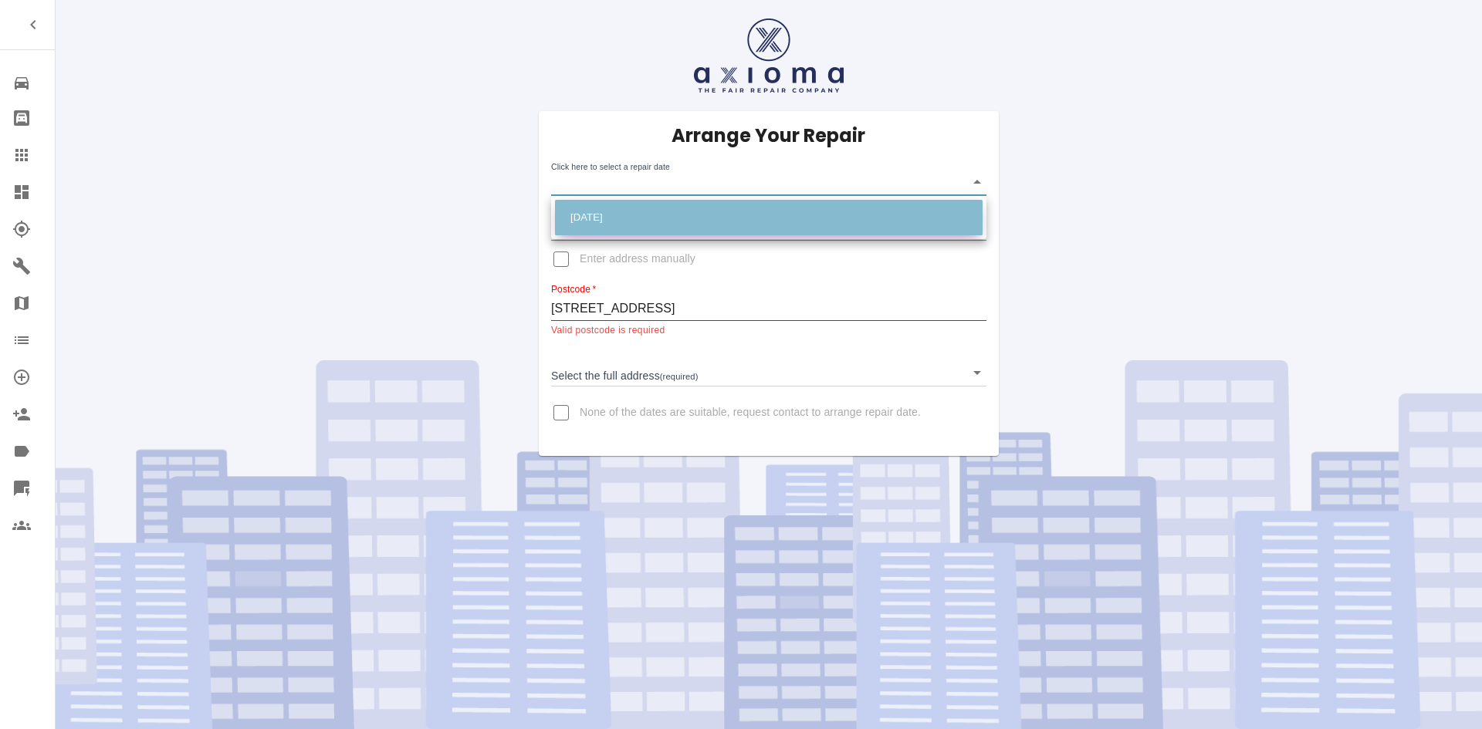
click at [634, 206] on li "[DATE]" at bounding box center [769, 218] width 428 height 36
type input "[DATE]T00:00:00.000Z"
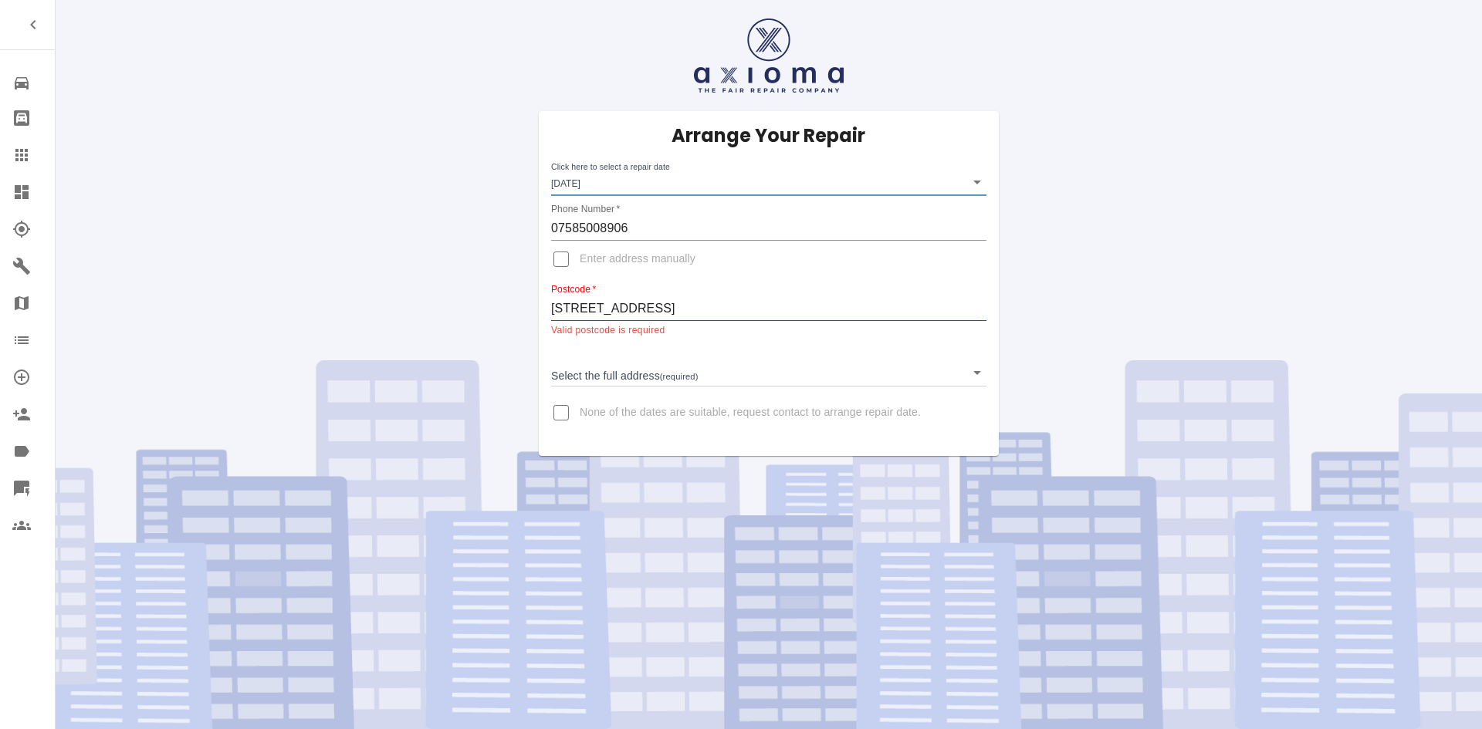
click at [575, 261] on input "Enter address manually" at bounding box center [561, 259] width 37 height 37
checkbox input "true"
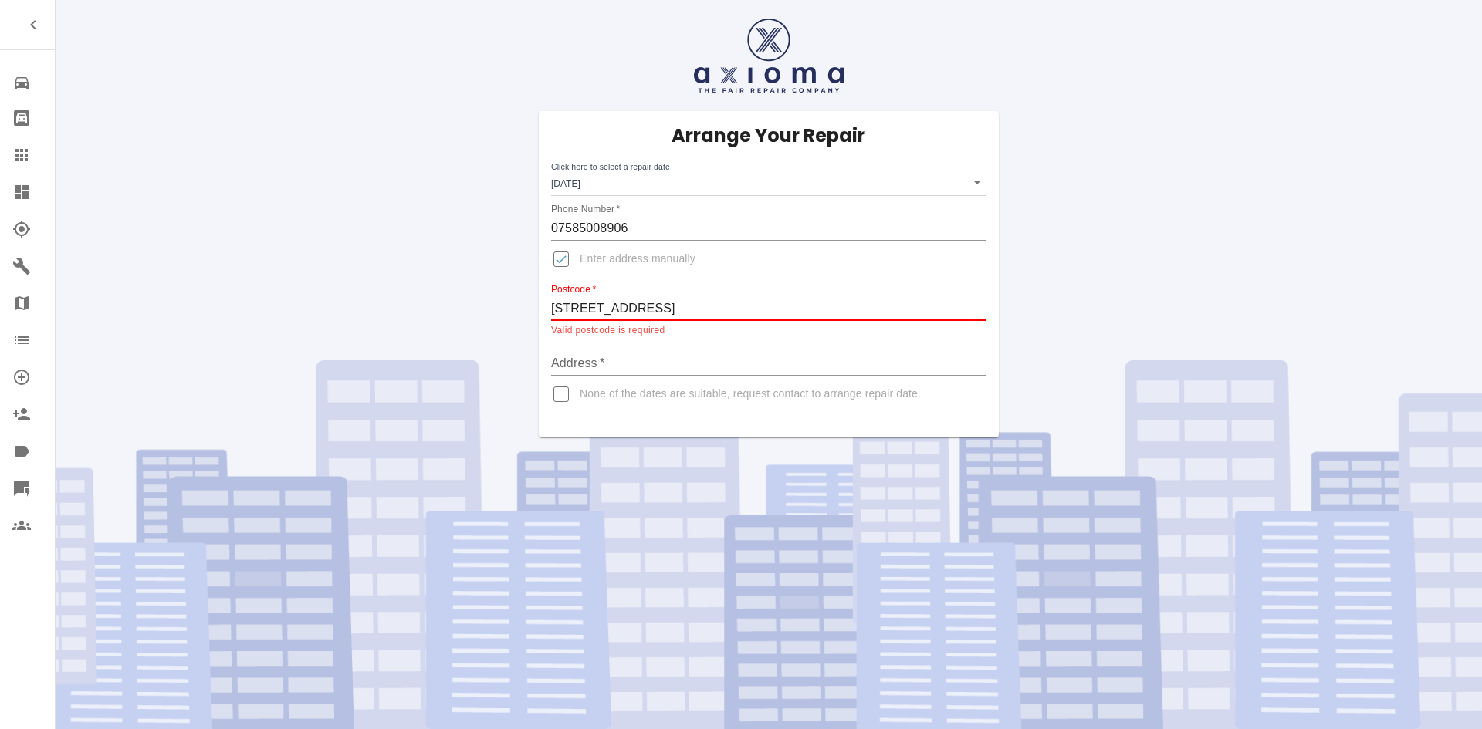
click at [615, 316] on input "2, Station Road, Lilbourne, CV230SX" at bounding box center [768, 308] width 435 height 25
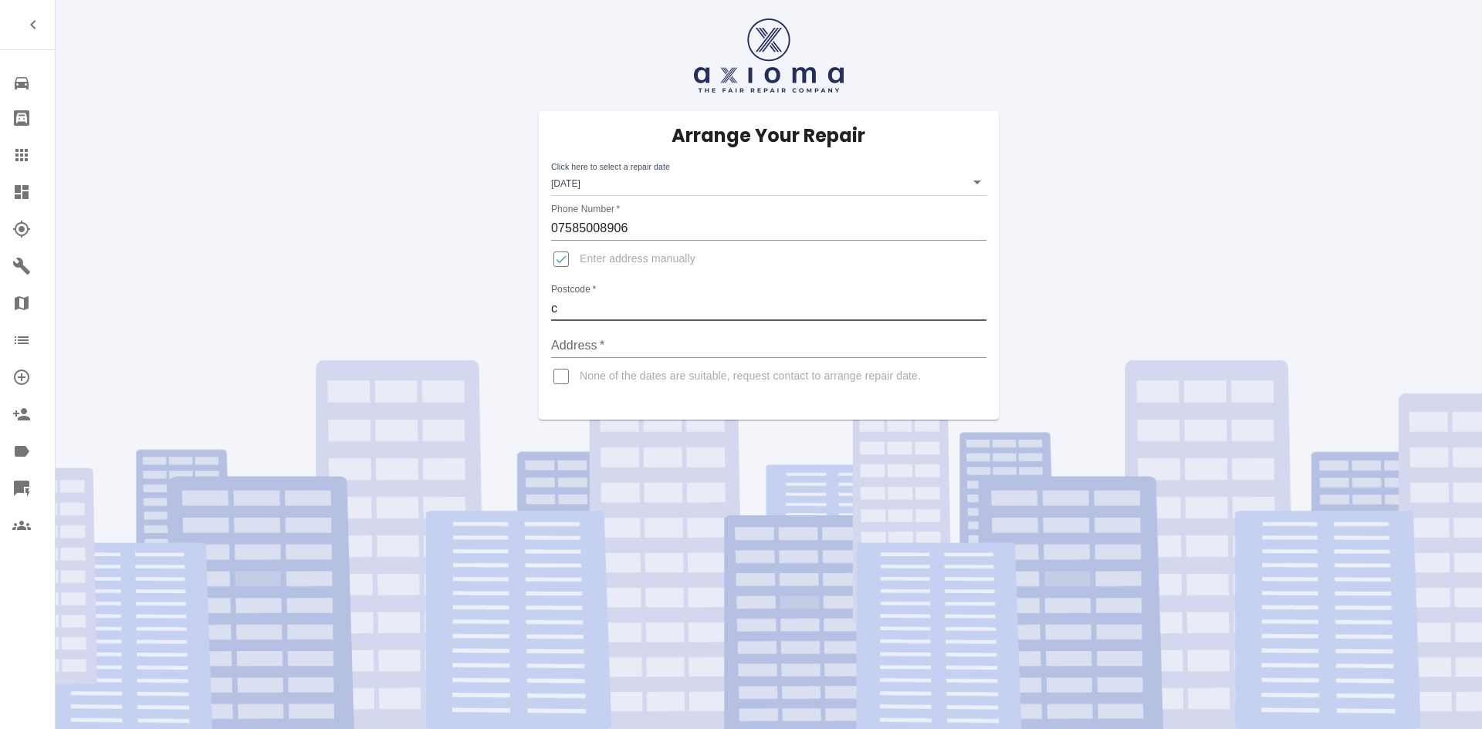
click at [668, 309] on input "c" at bounding box center [768, 308] width 435 height 25
click at [748, 287] on div "Postcode   * c" at bounding box center [768, 302] width 435 height 37
click at [739, 298] on input "c" at bounding box center [768, 308] width 435 height 25
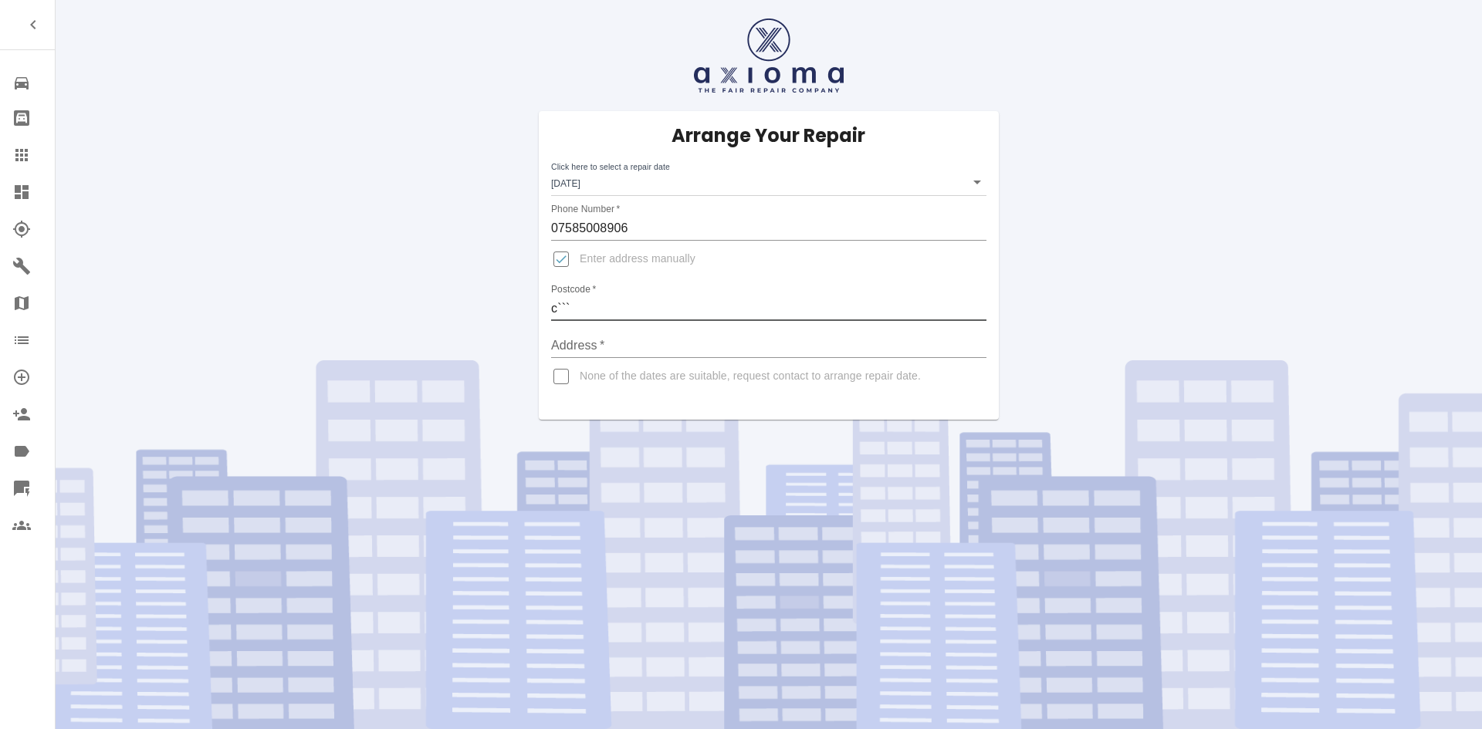
type input "c```"
click at [425, 278] on div "Arrange Your Repair Click here to select a repair date Mon Nov 03 2025 2025-11-…" at bounding box center [768, 210] width 1449 height 420
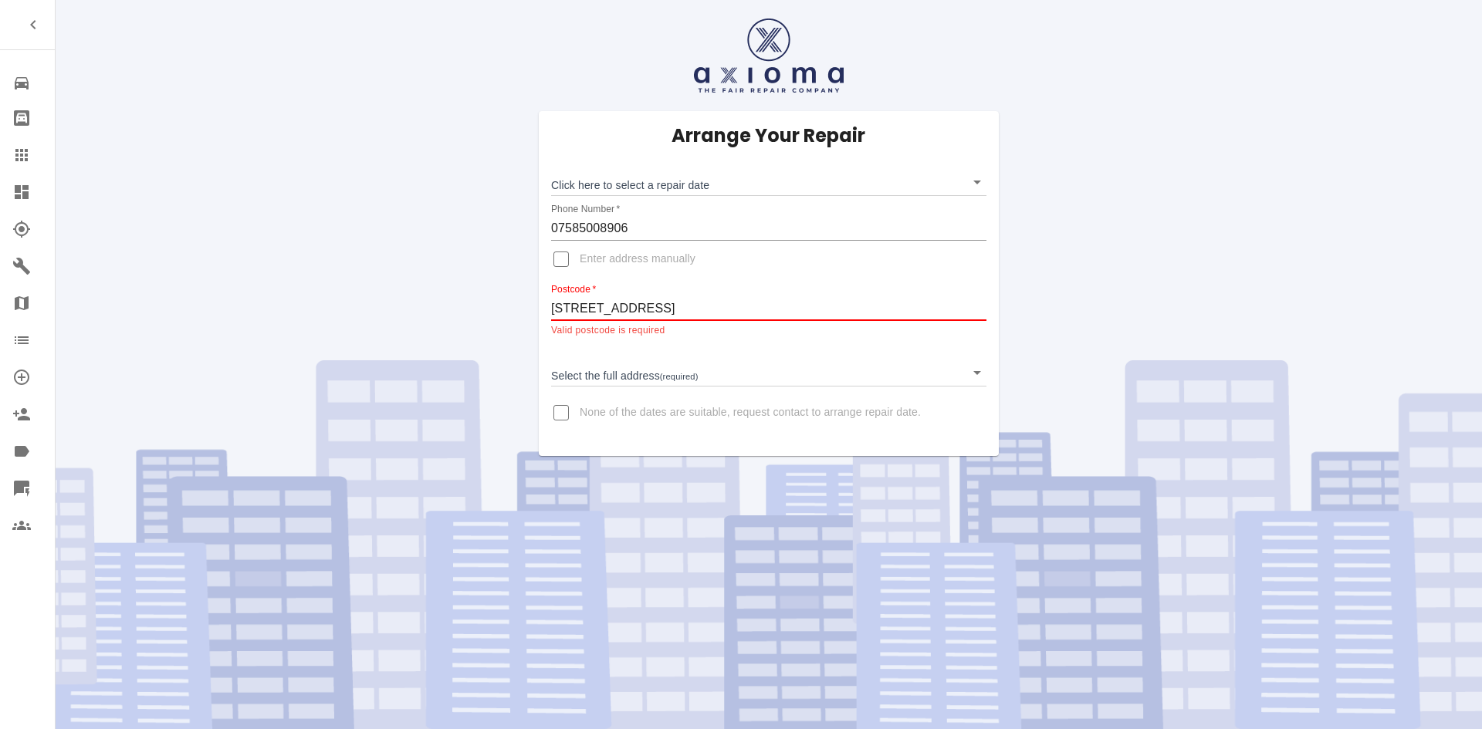
drag, startPoint x: 759, startPoint y: 304, endPoint x: 550, endPoint y: 303, distance: 208.4
click at [550, 303] on div "Arrange Your Repair Click here to select a repair date ​ Phone Number   * 07585…" at bounding box center [769, 283] width 460 height 345
click at [565, 266] on input "Enter address manually" at bounding box center [561, 259] width 37 height 37
checkbox input "true"
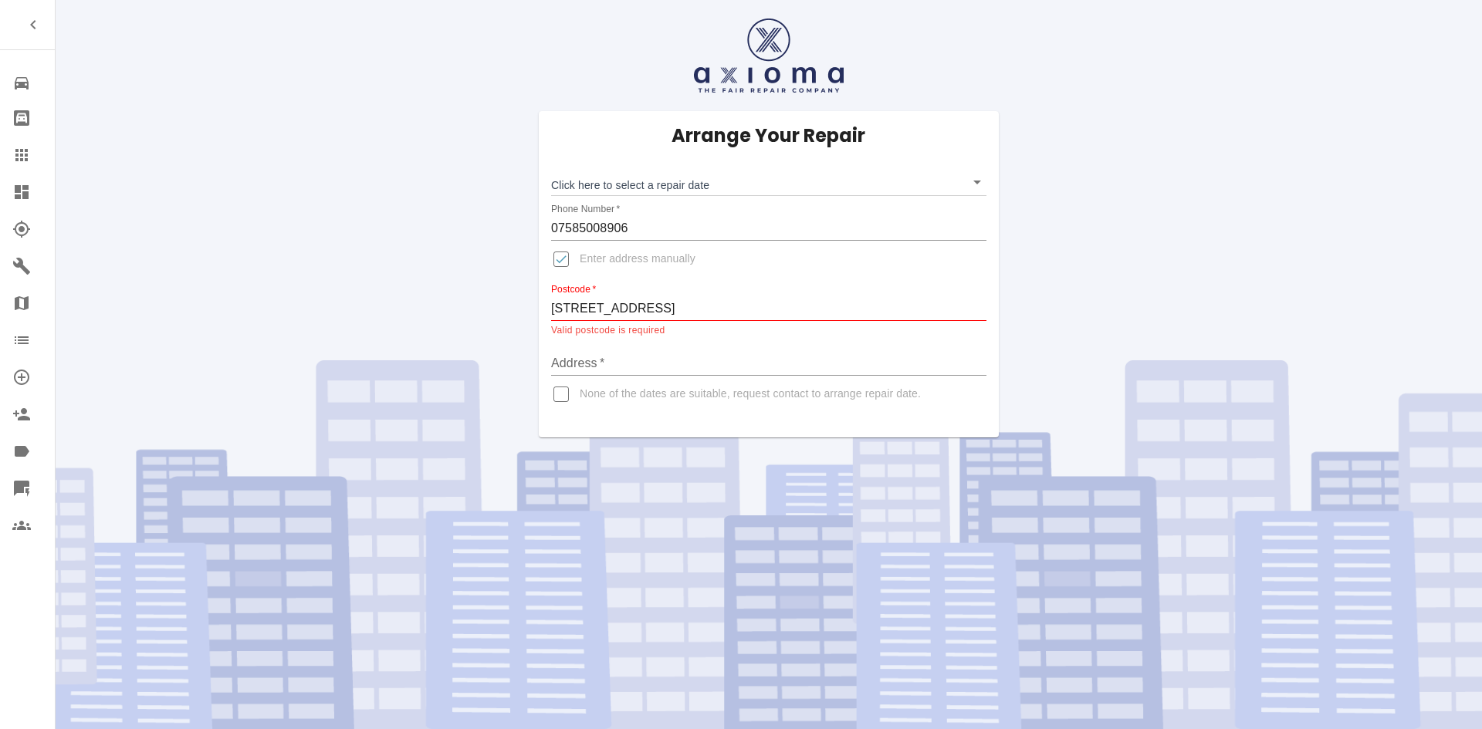
click at [592, 359] on input "Address   *" at bounding box center [768, 363] width 435 height 25
paste input "[STREET_ADDRESS]"
type input "[STREET_ADDRESS]"
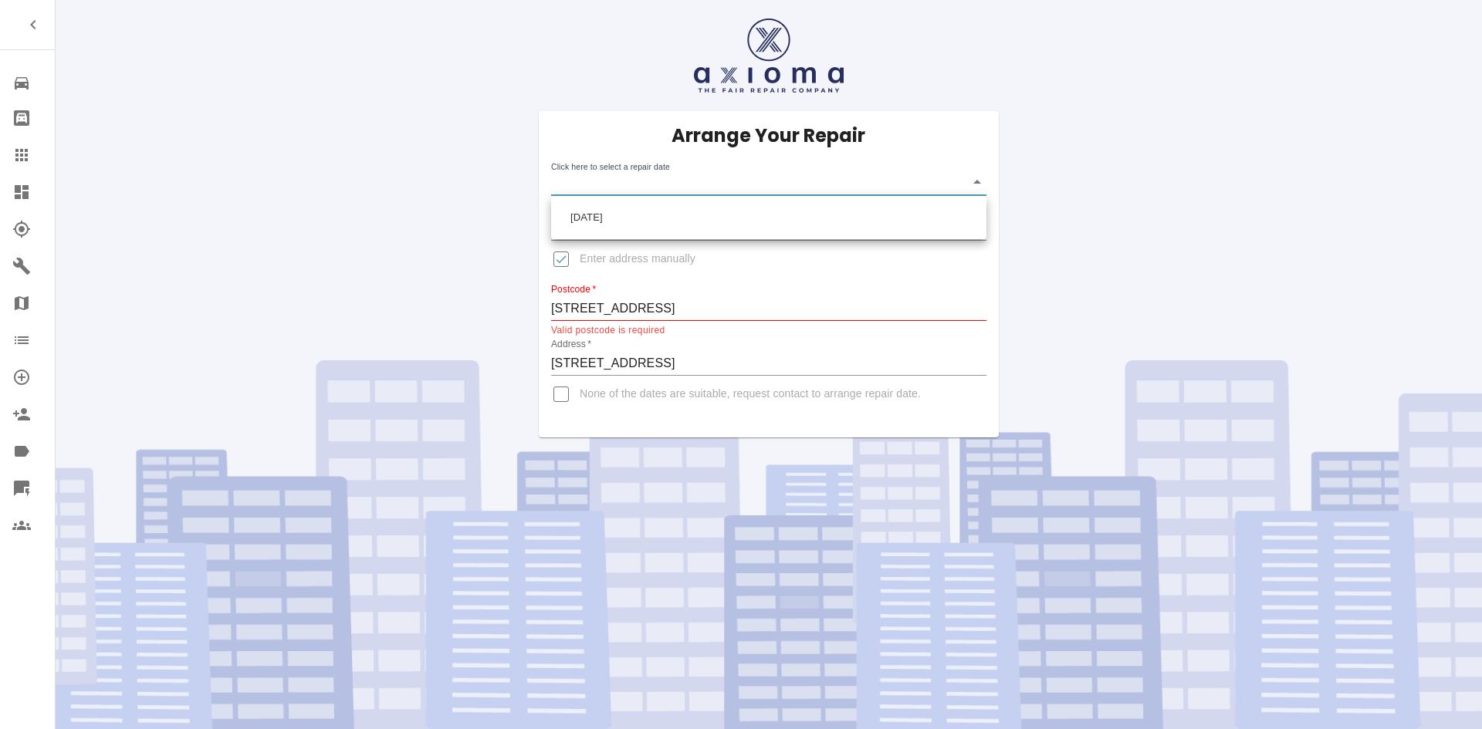
click at [745, 190] on body "Repair home Bodyshop home Claims Dashboard Explorer Garages Map Organization Cr…" at bounding box center [741, 364] width 1482 height 729
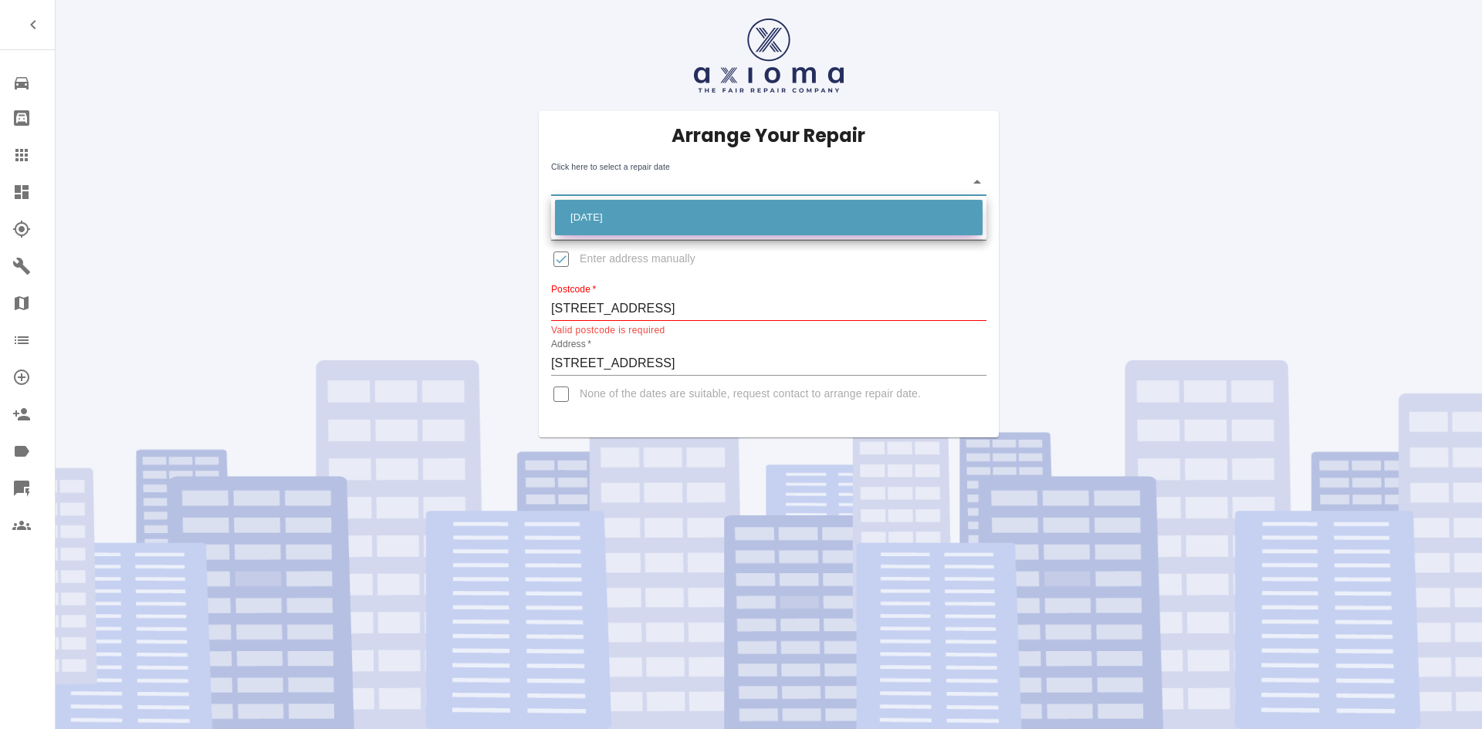
click at [722, 226] on li "[DATE]" at bounding box center [769, 218] width 428 height 36
type input "[DATE]T00:00:00.000Z"
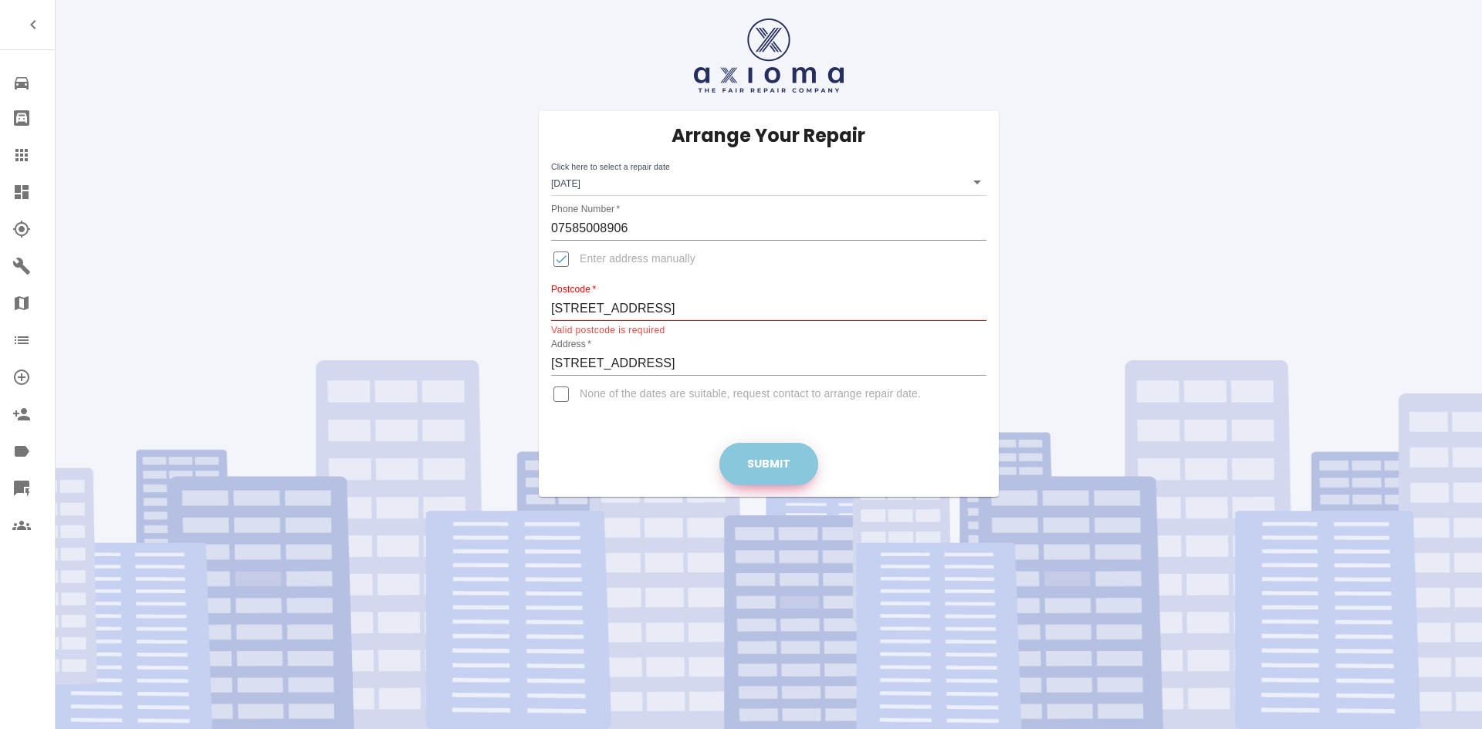
click at [779, 461] on button "Submit" at bounding box center [768, 464] width 99 height 42
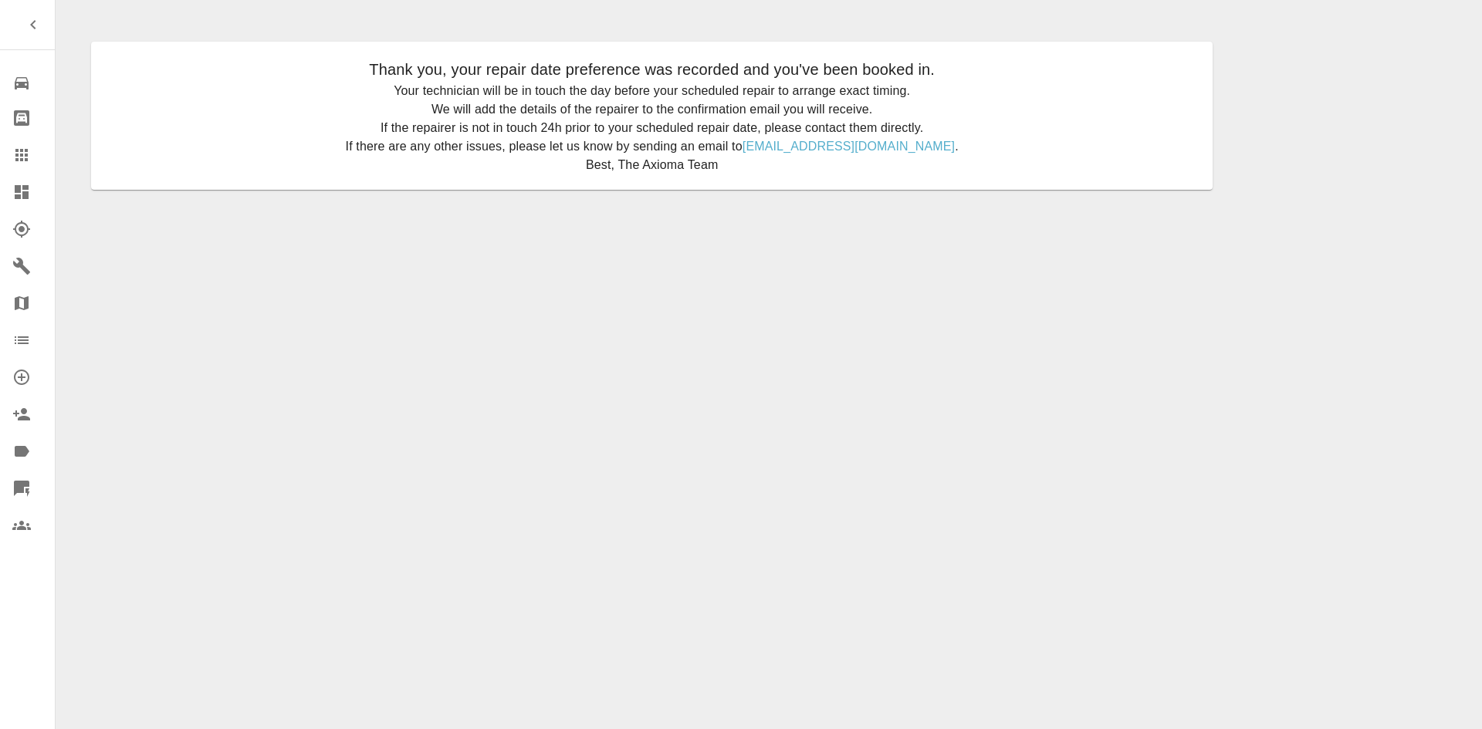
click at [8, 195] on link "Dashboard" at bounding box center [27, 192] width 55 height 37
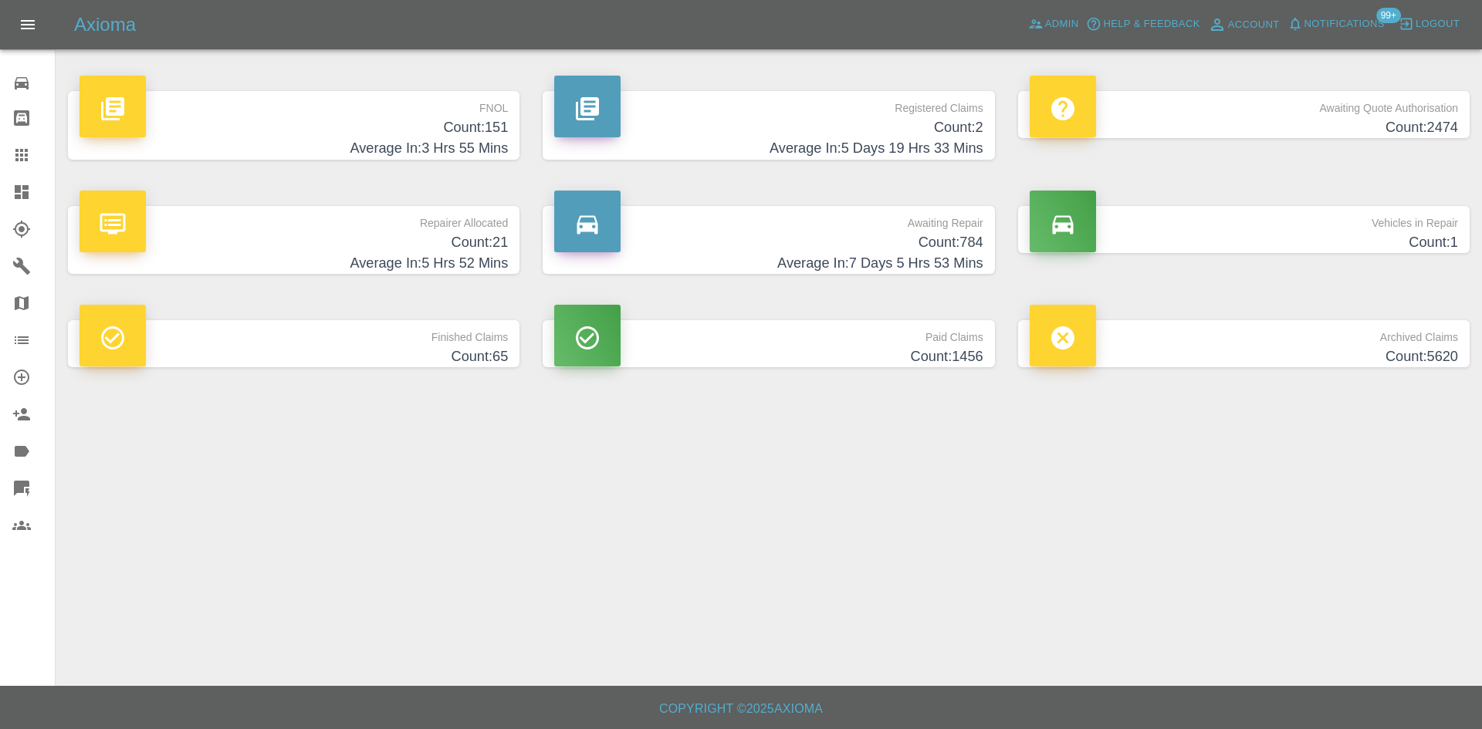
click at [461, 239] on h4 "Count: 21" at bounding box center [293, 242] width 428 height 21
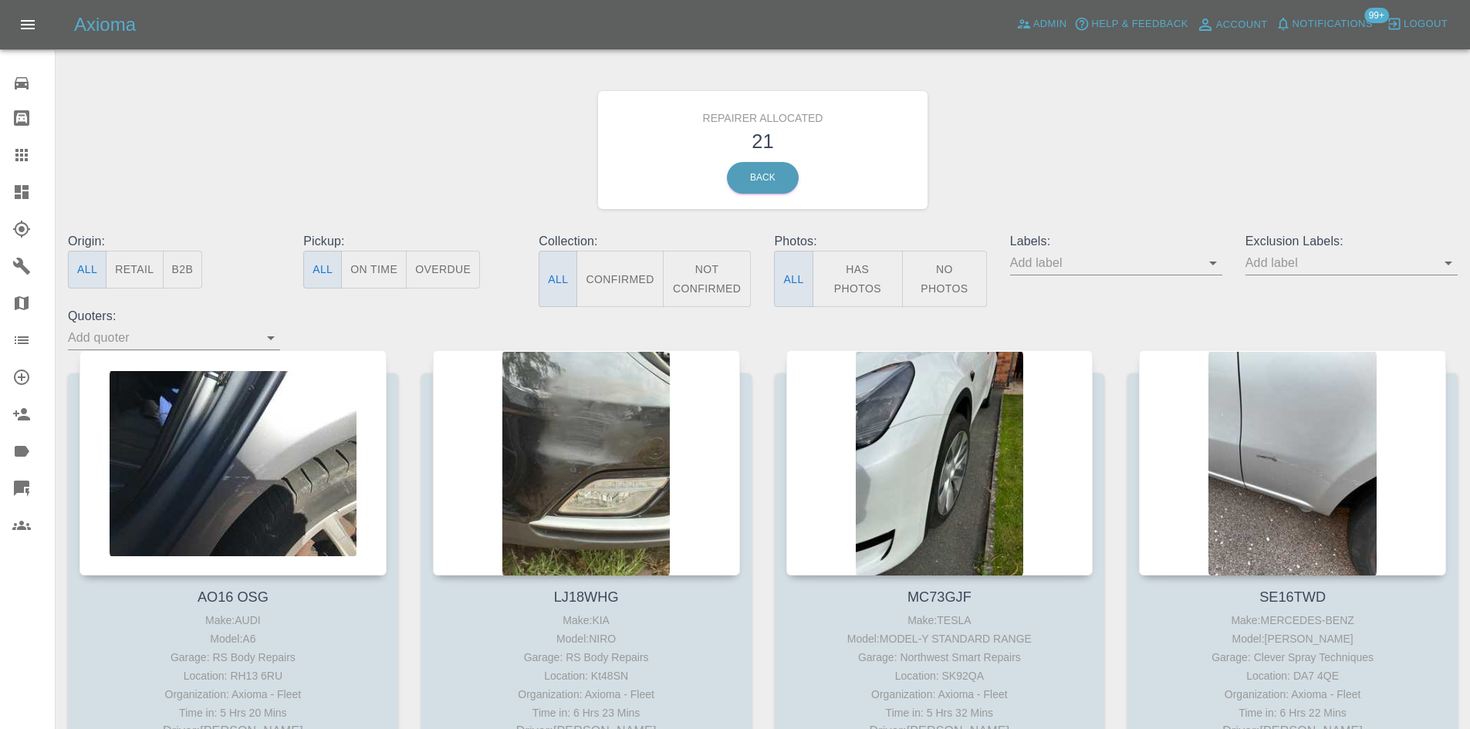
click at [189, 270] on button "B2B" at bounding box center [183, 270] width 40 height 38
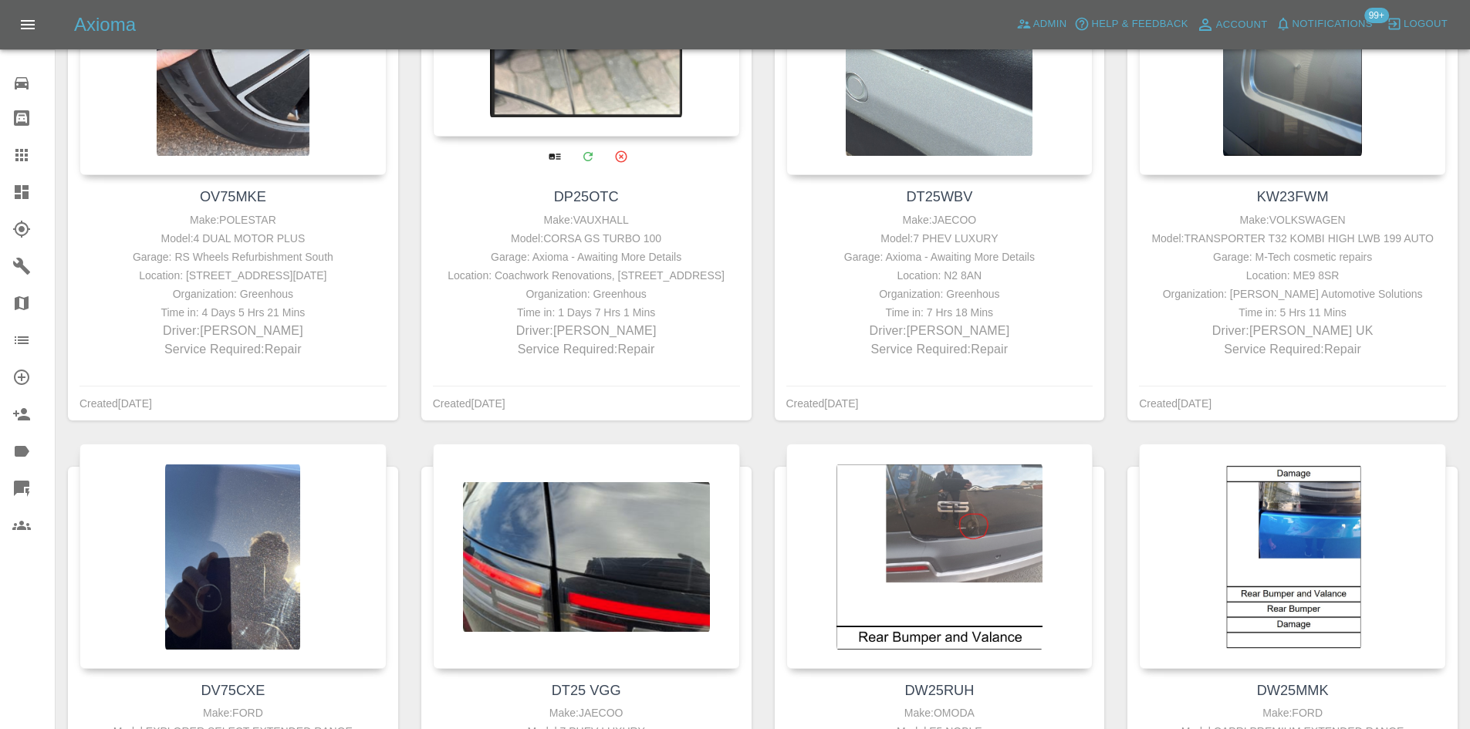
scroll to position [418, 0]
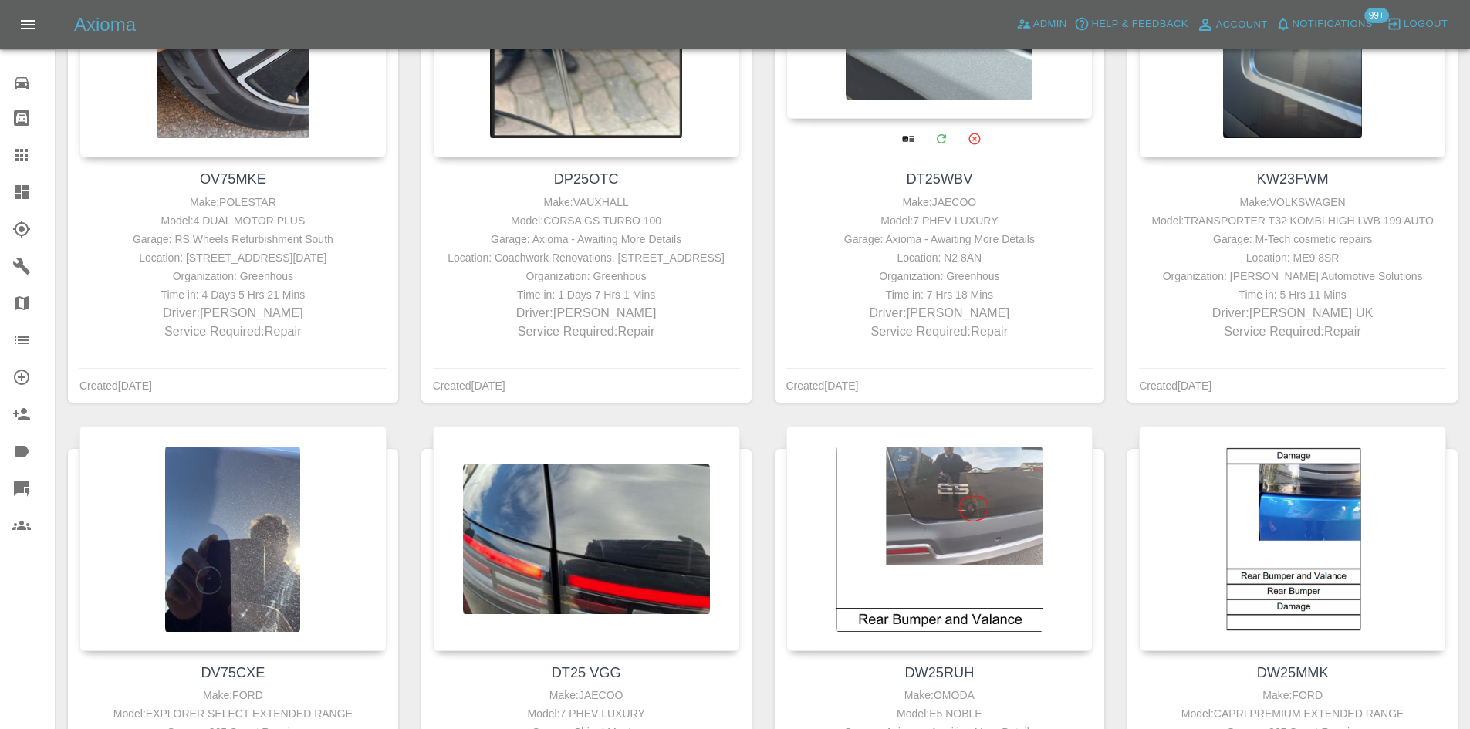
click at [908, 95] on div at bounding box center [939, 5] width 307 height 225
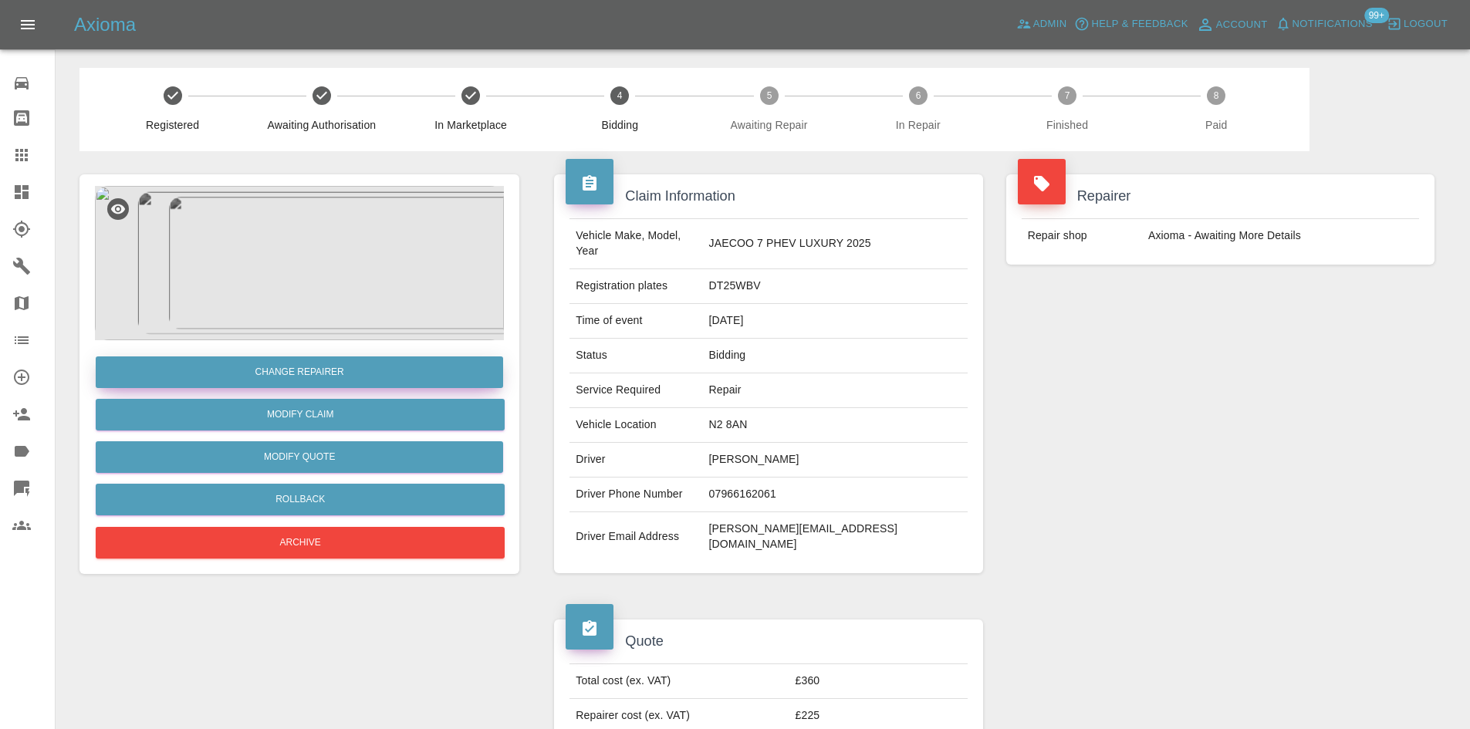
click at [280, 370] on button "Change Repairer" at bounding box center [300, 373] width 408 height 32
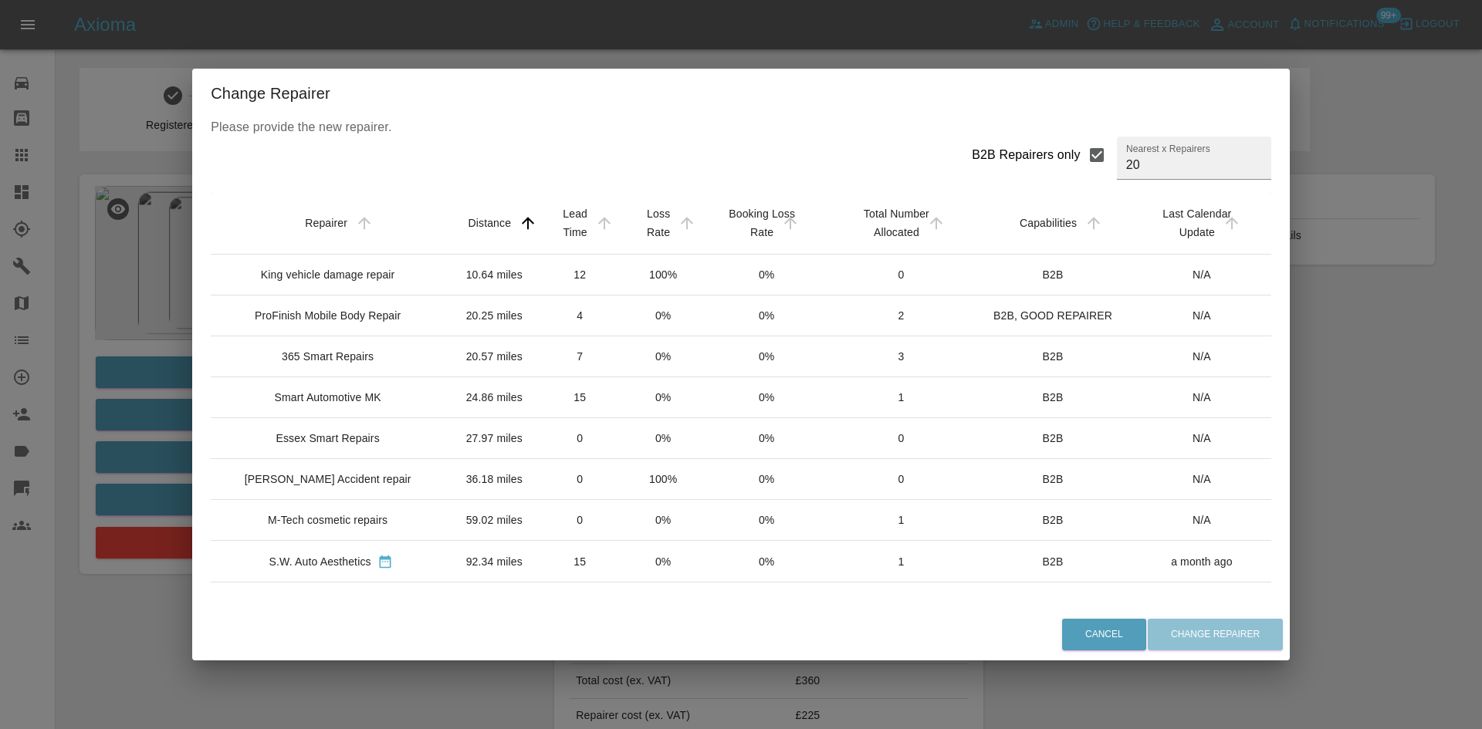
click at [337, 364] on div "365 Smart Repairs" at bounding box center [328, 356] width 92 height 15
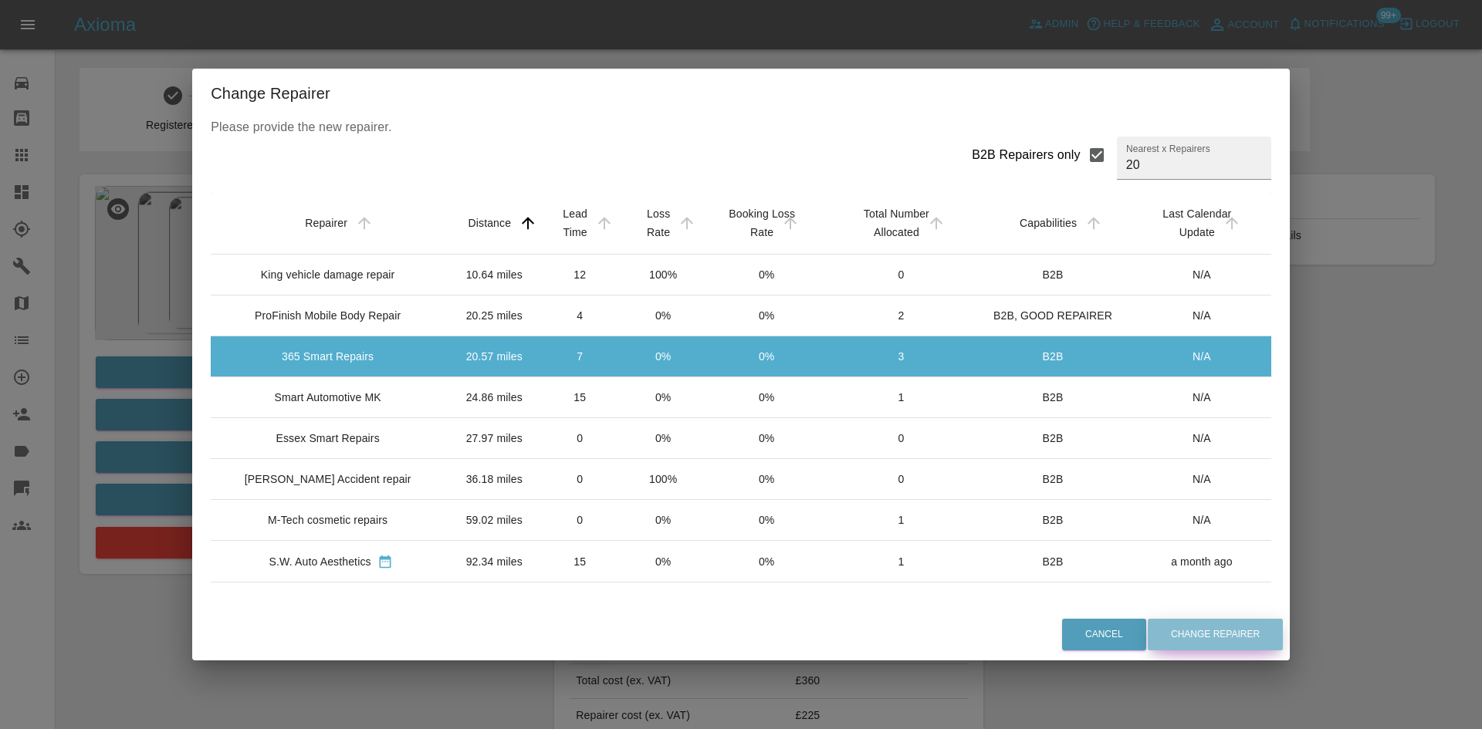
click at [1224, 628] on button "Change Repairer" at bounding box center [1215, 635] width 135 height 32
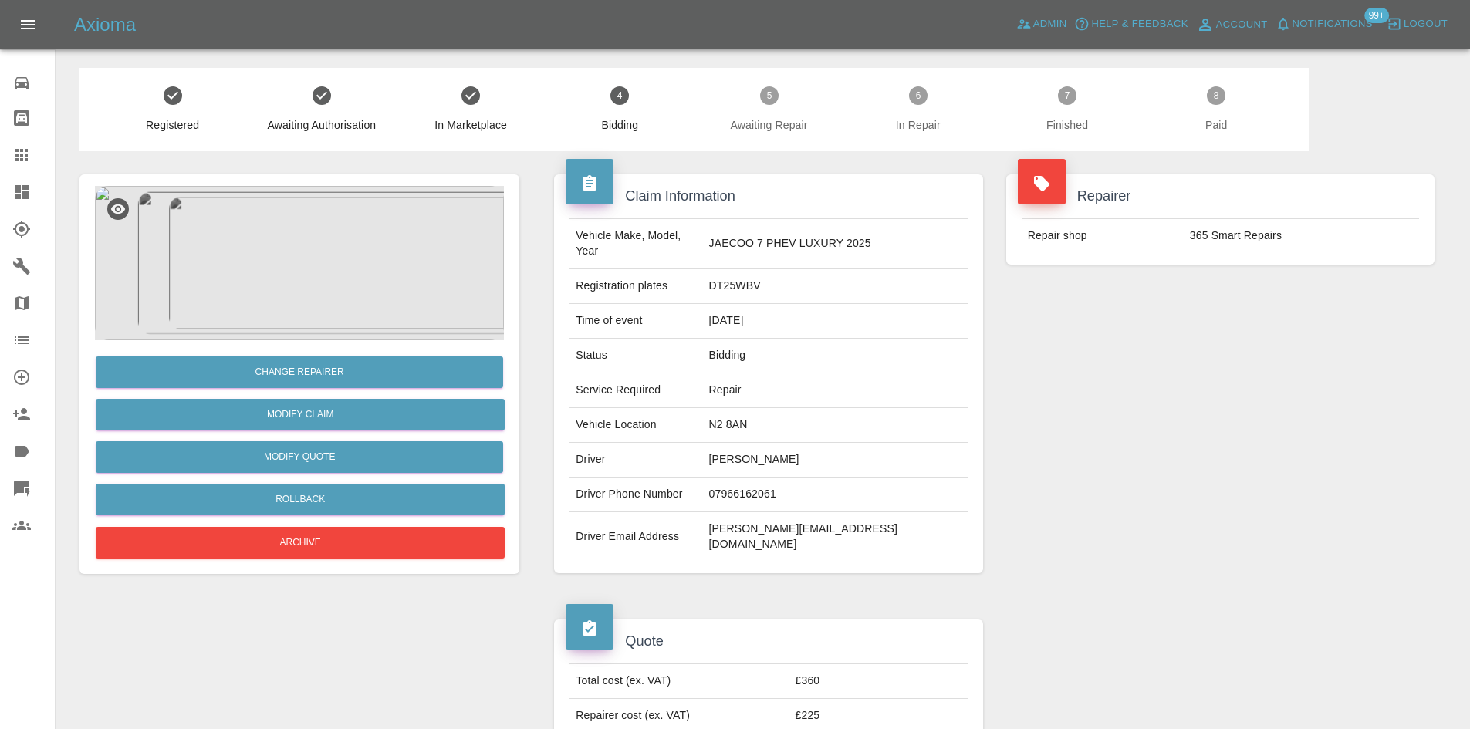
click at [0, 195] on link "Dashboard" at bounding box center [27, 192] width 55 height 37
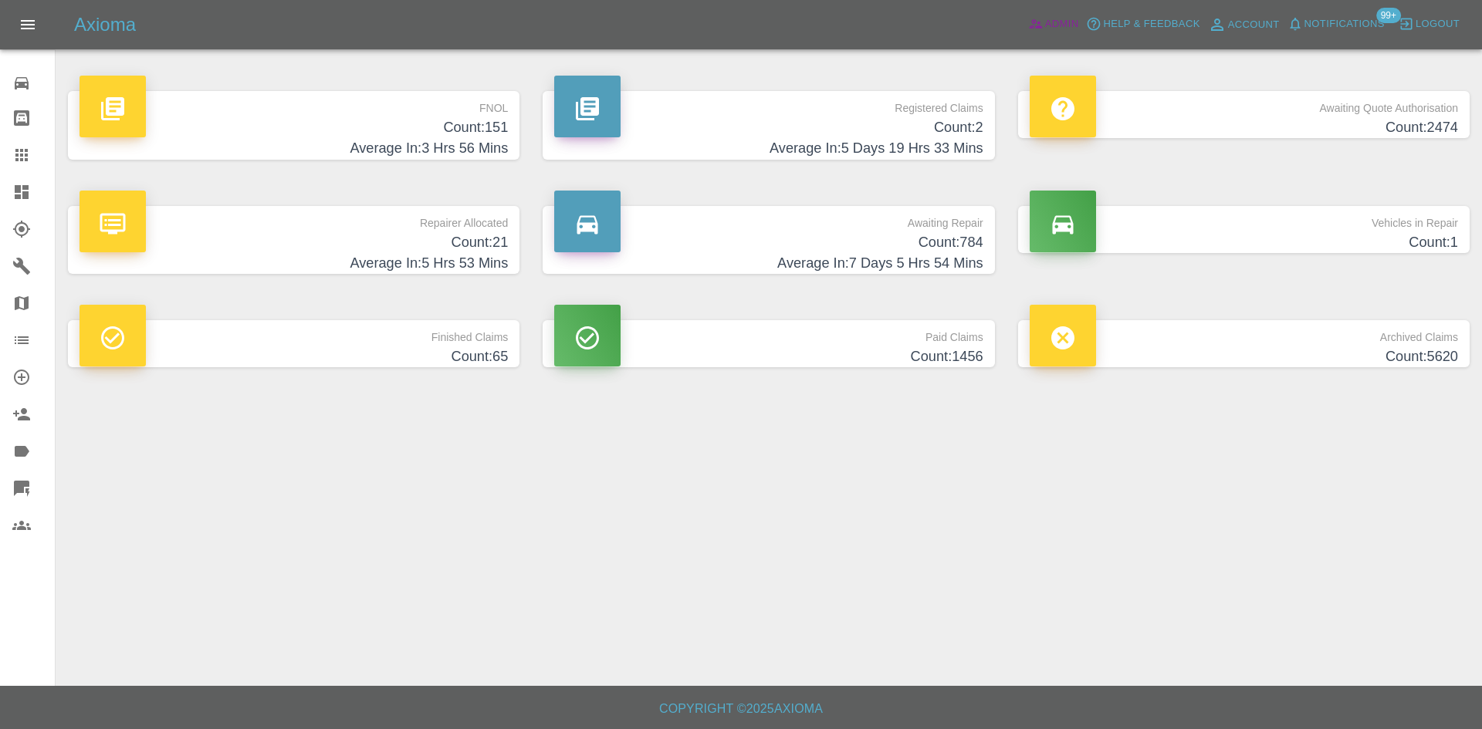
click at [1027, 36] on link "Admin" at bounding box center [1053, 24] width 59 height 24
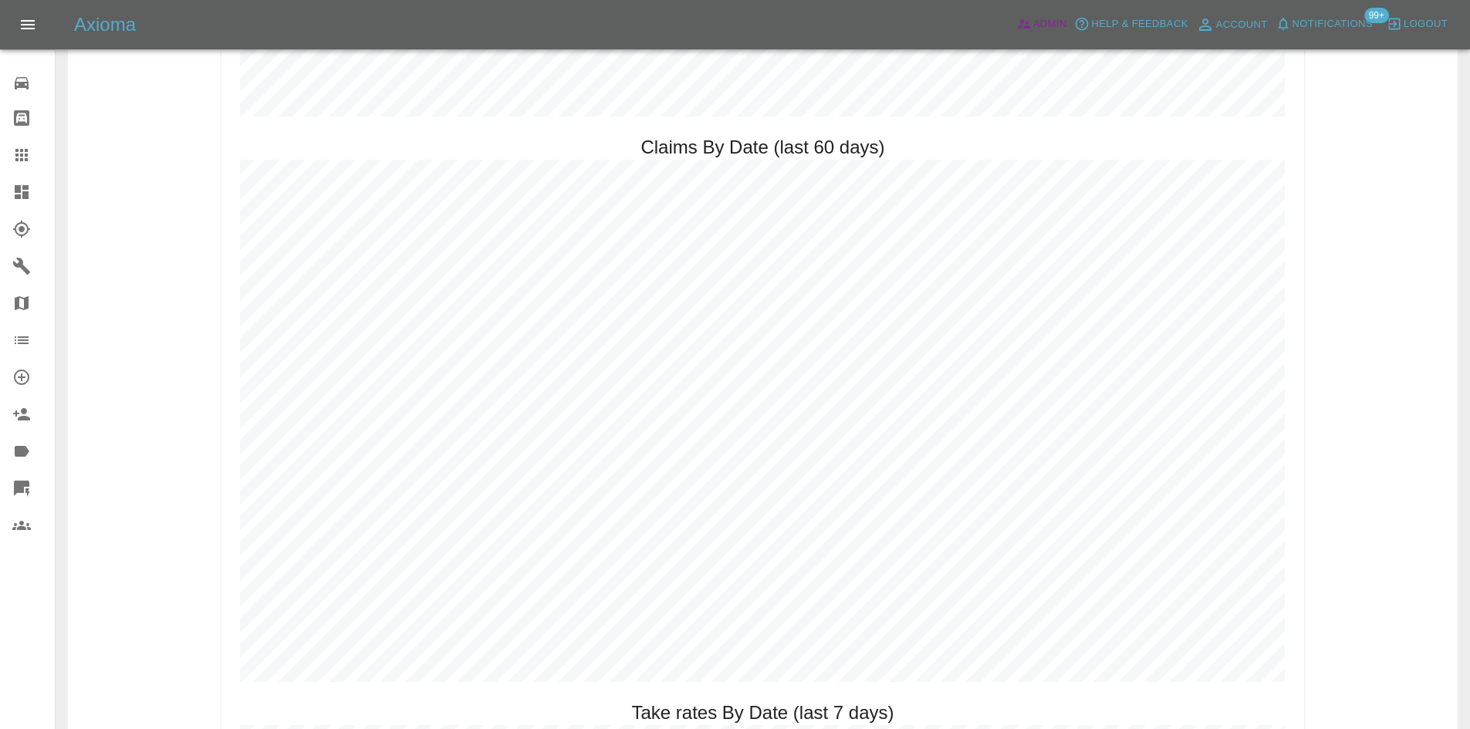
scroll to position [1791, 0]
click at [0, 208] on link "Dashboard" at bounding box center [27, 192] width 55 height 37
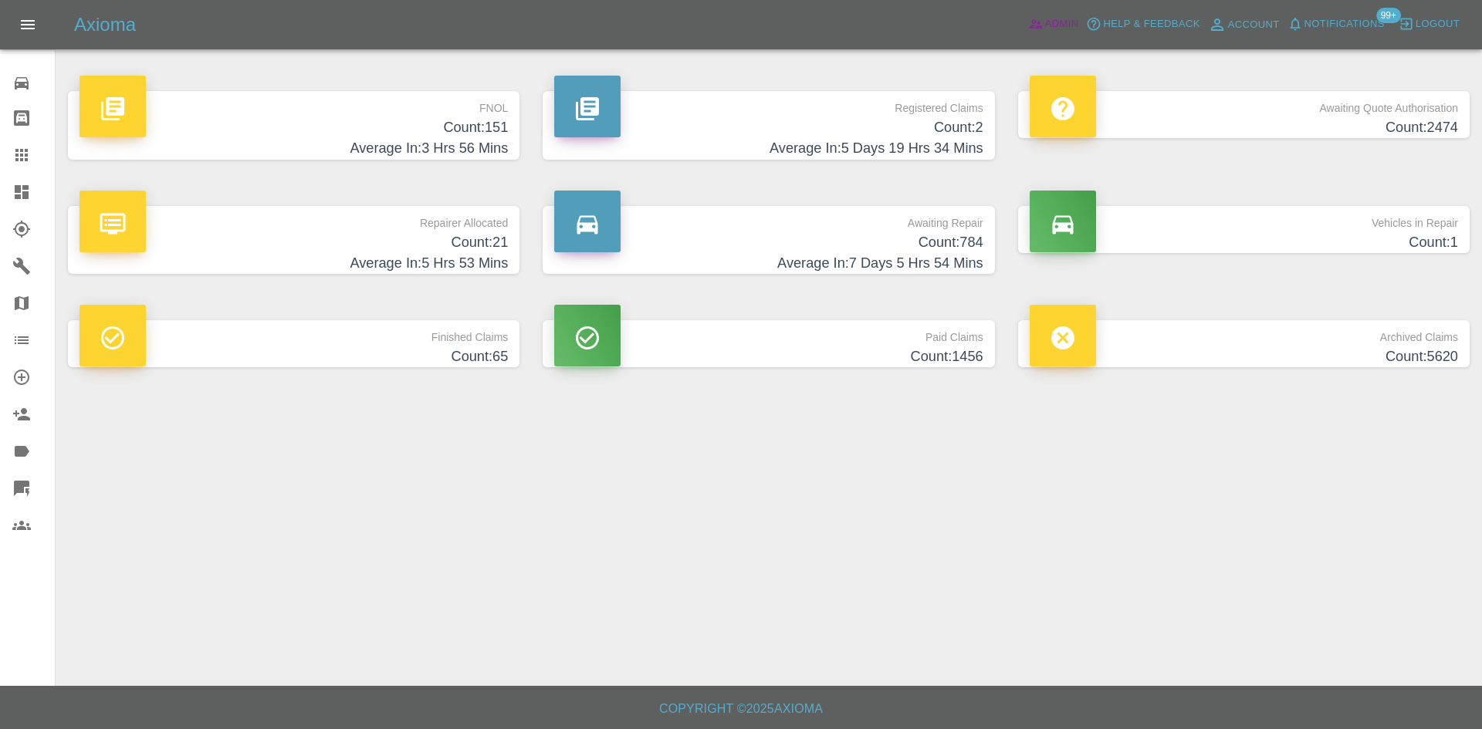
click at [1039, 17] on icon at bounding box center [1035, 23] width 15 height 15
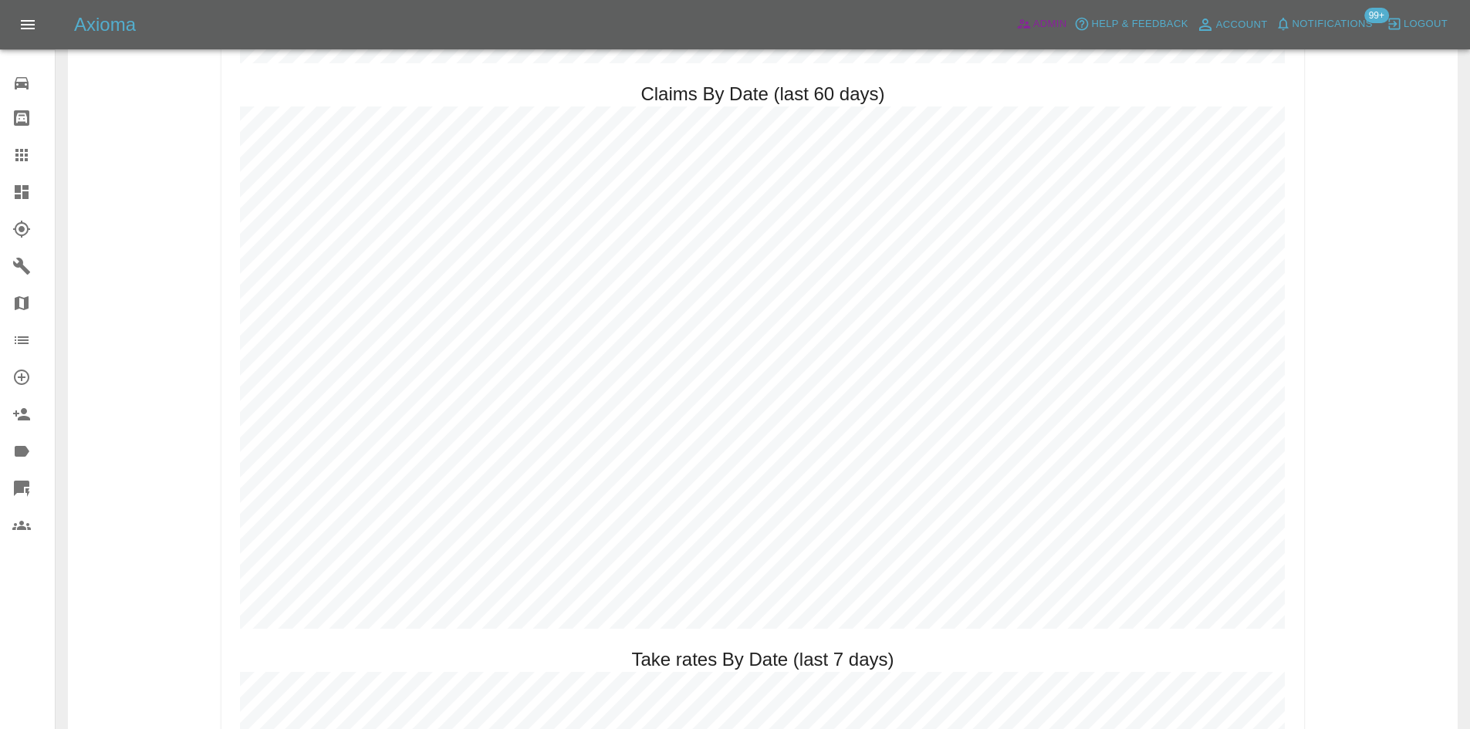
scroll to position [1798, 0]
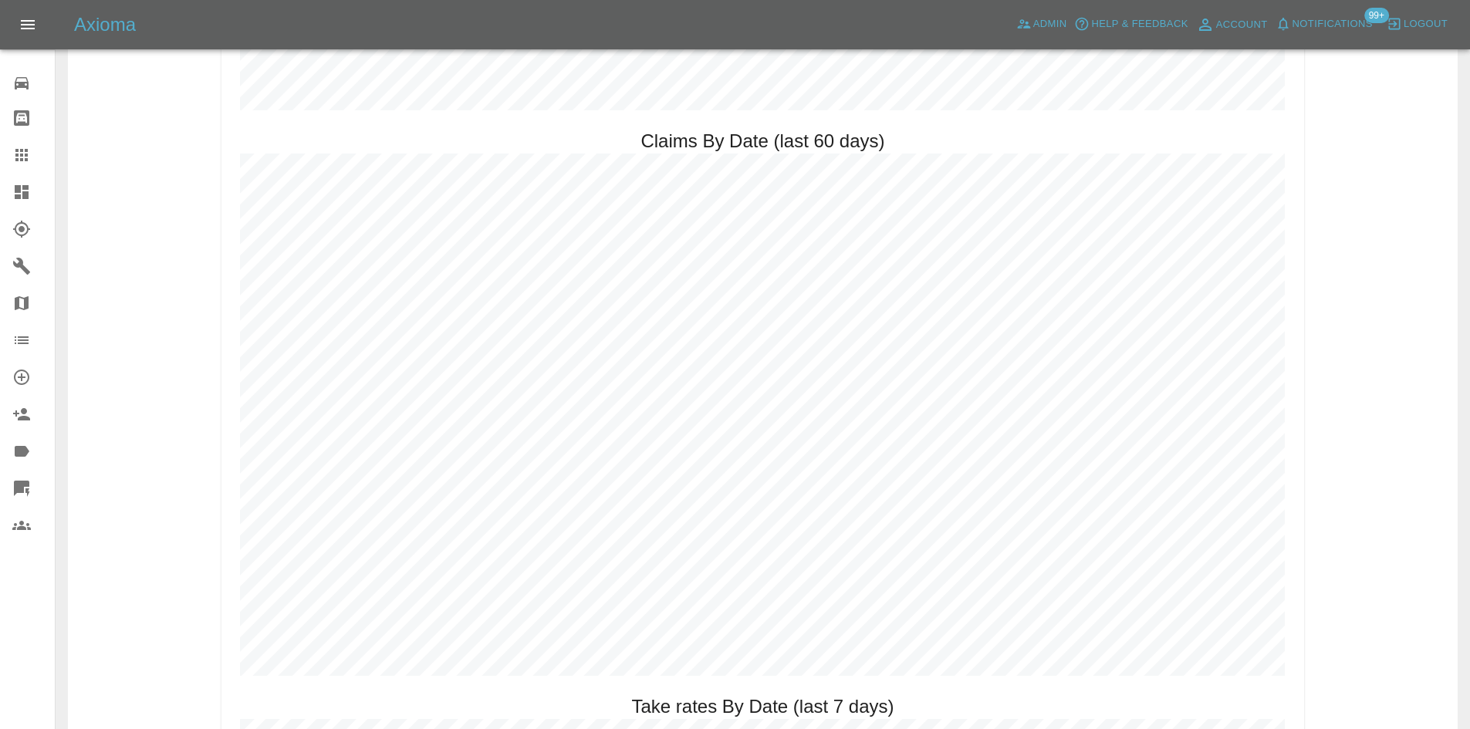
click at [1333, 25] on span "Notifications" at bounding box center [1333, 24] width 80 height 18
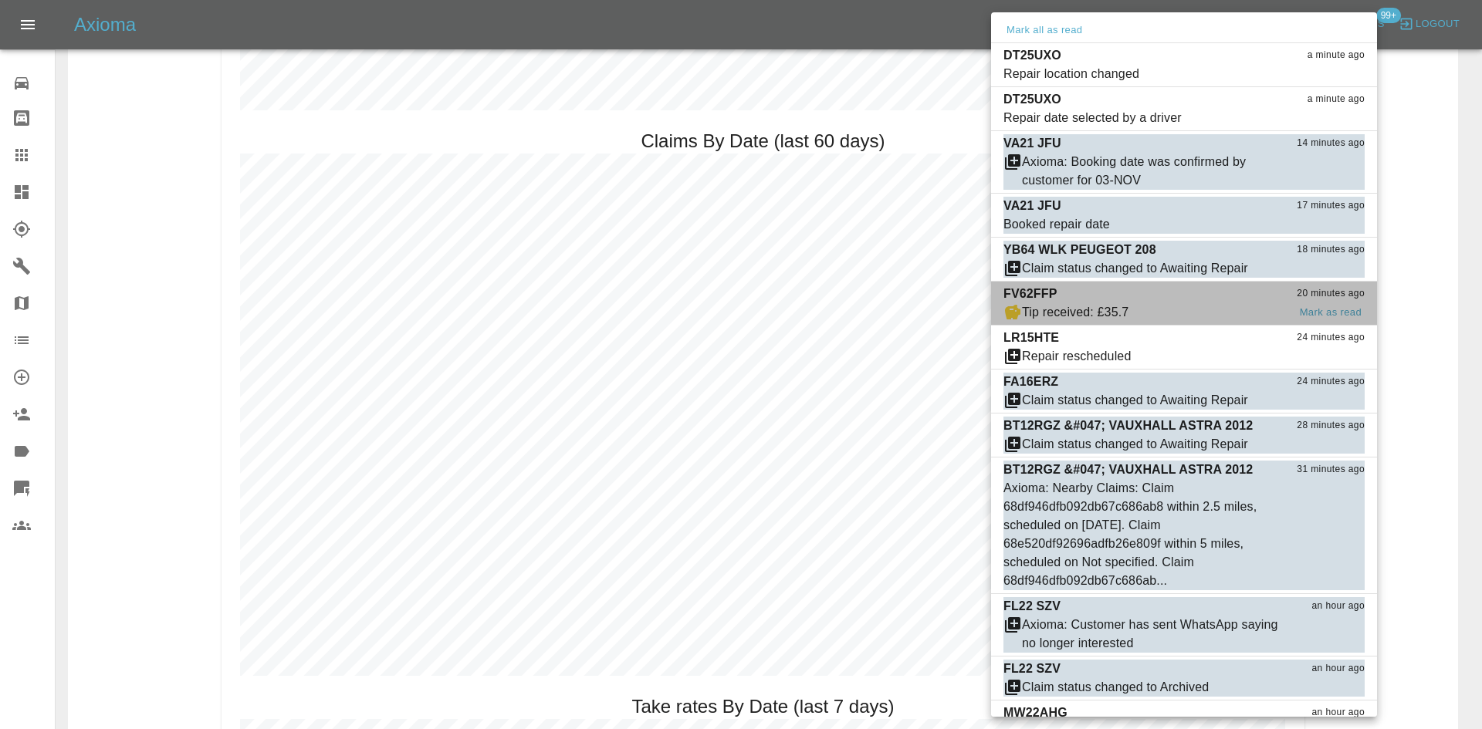
click at [1092, 293] on div "FV62FFP 20 minutes ago" at bounding box center [1183, 294] width 361 height 19
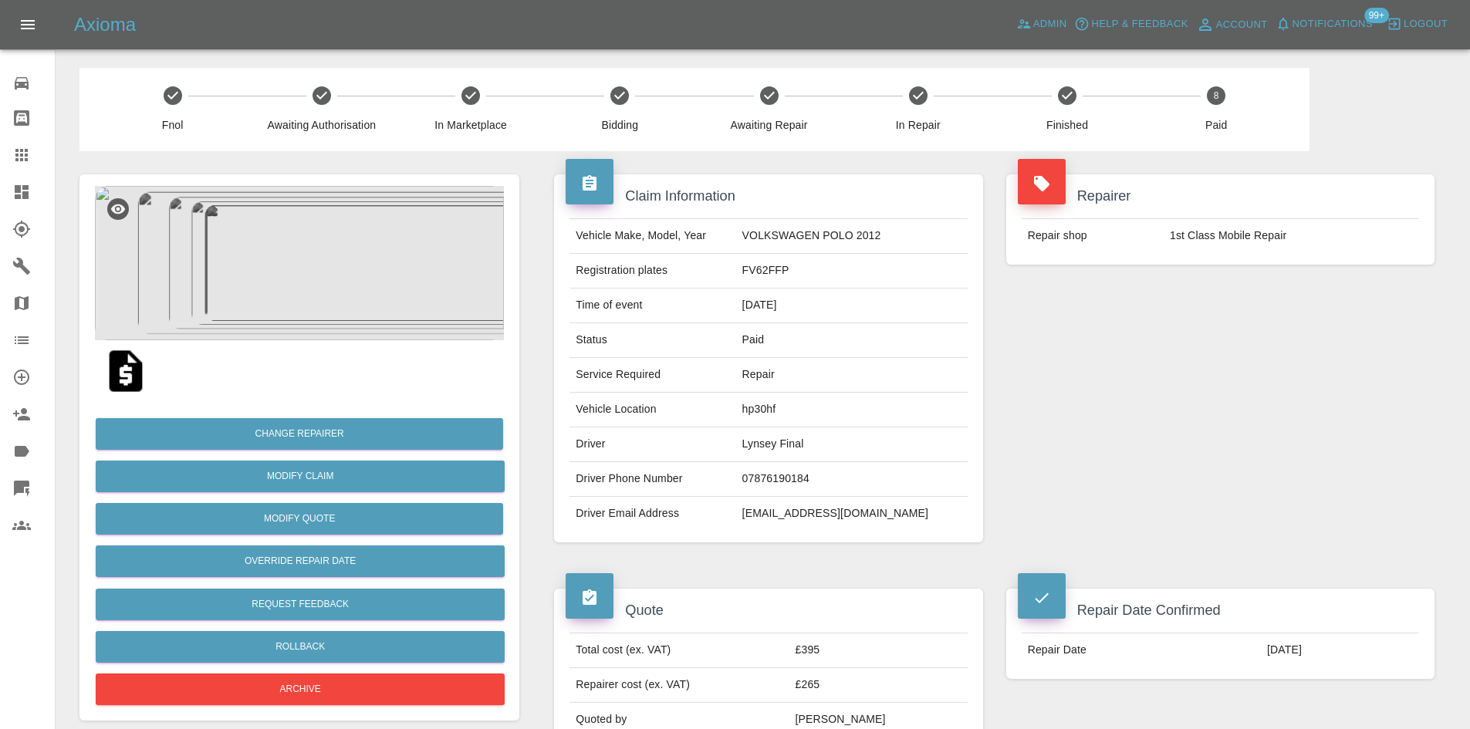
click at [35, 188] on div at bounding box center [33, 192] width 43 height 19
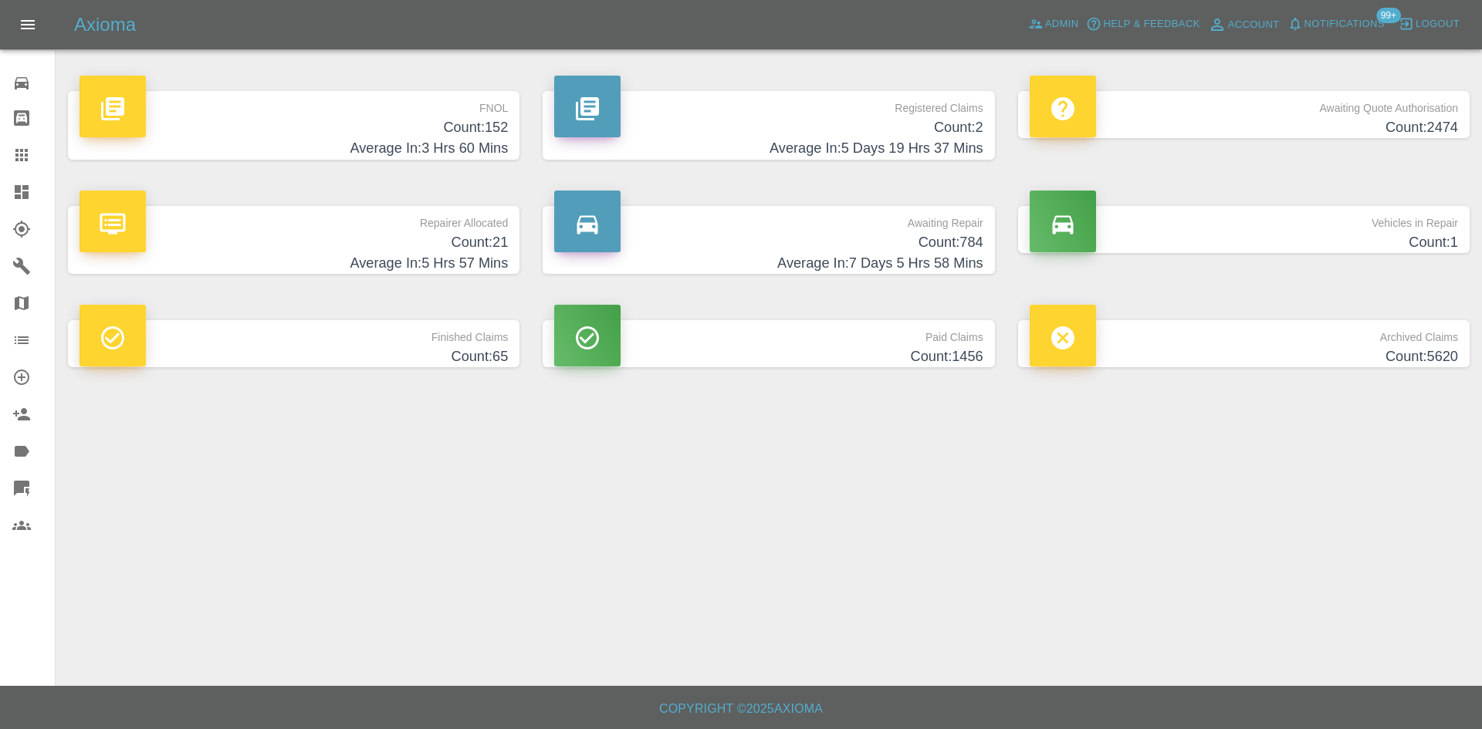
click at [436, 121] on h4 "Count: 152" at bounding box center [293, 127] width 428 height 21
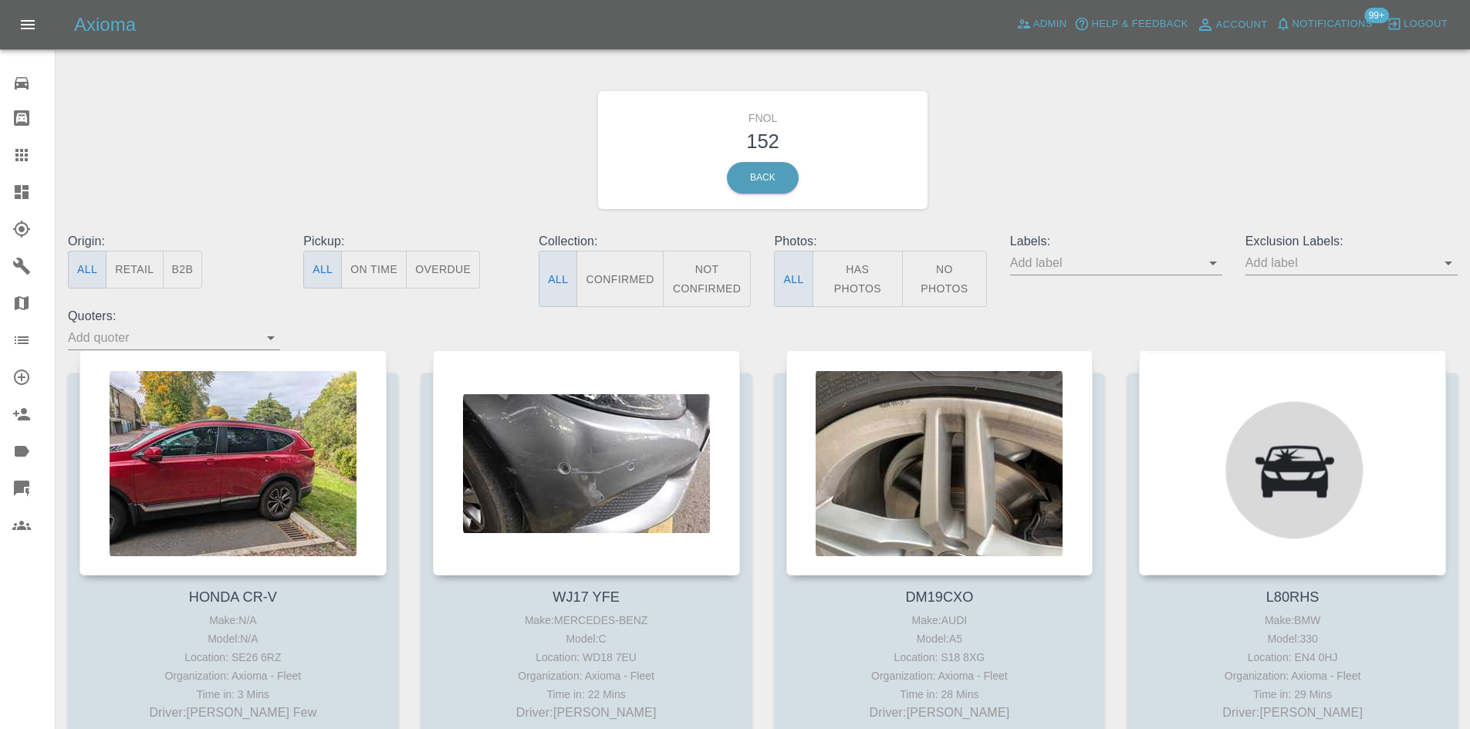
click at [928, 287] on button "No Photos" at bounding box center [944, 279] width 85 height 56
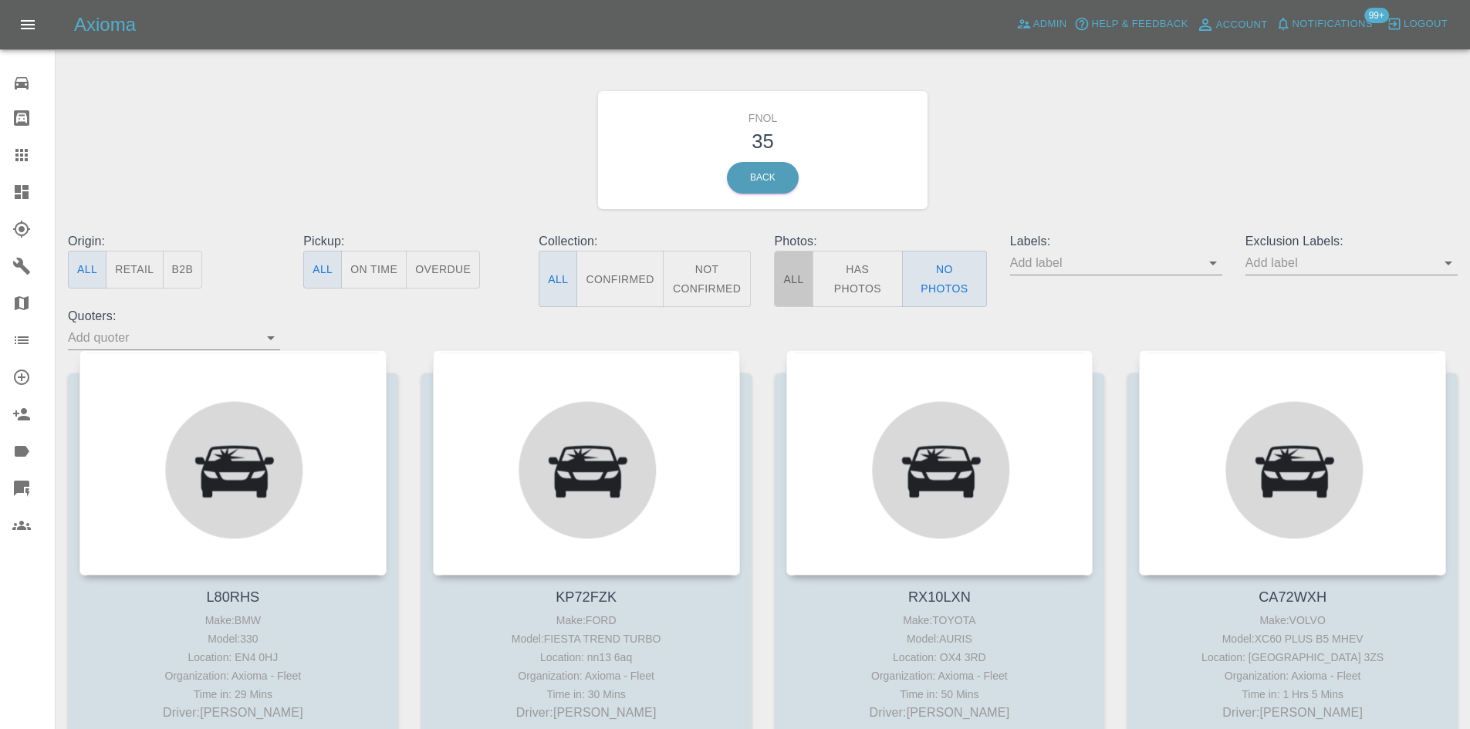
click at [805, 281] on button "All" at bounding box center [793, 279] width 39 height 56
